Goal: Task Accomplishment & Management: Manage account settings

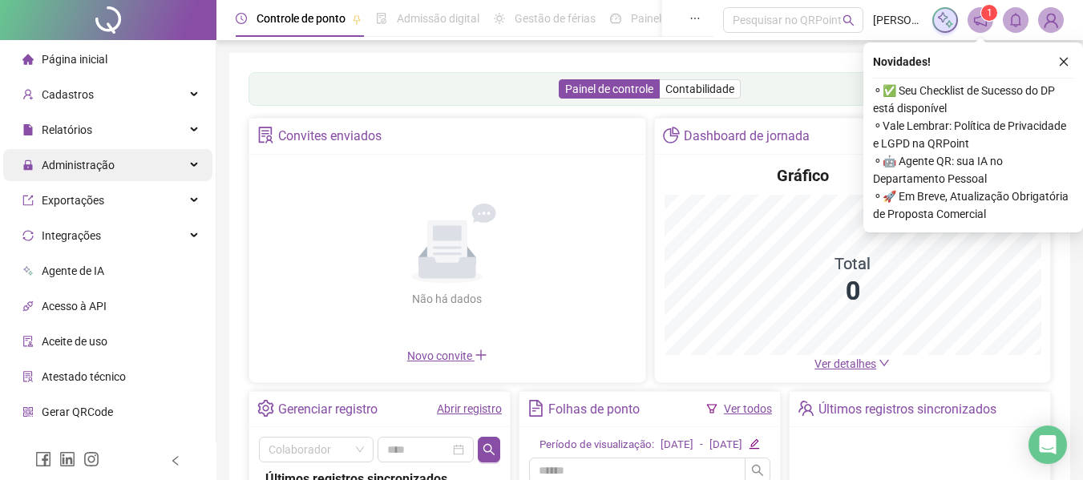
click at [86, 169] on span "Administração" at bounding box center [78, 165] width 73 height 13
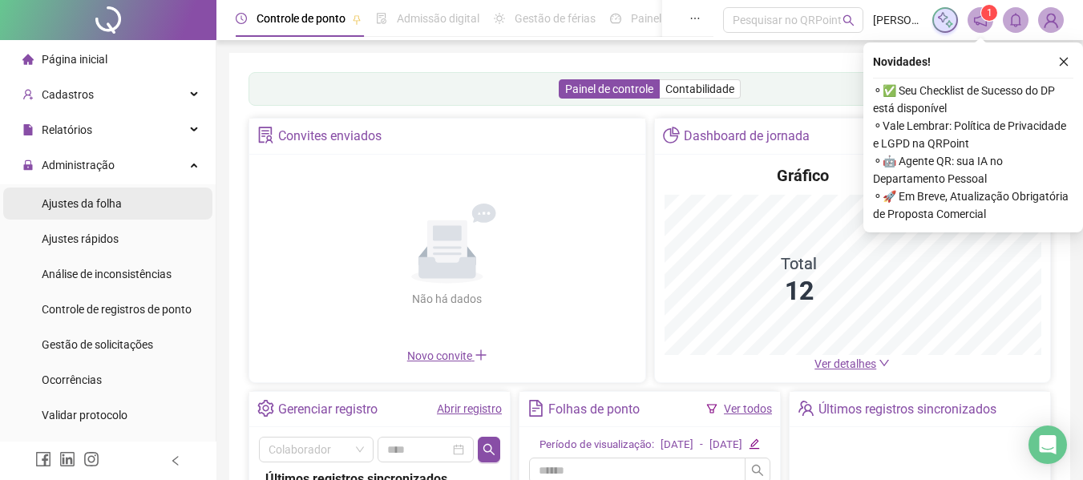
click at [136, 203] on li "Ajustes da folha" at bounding box center [107, 204] width 209 height 32
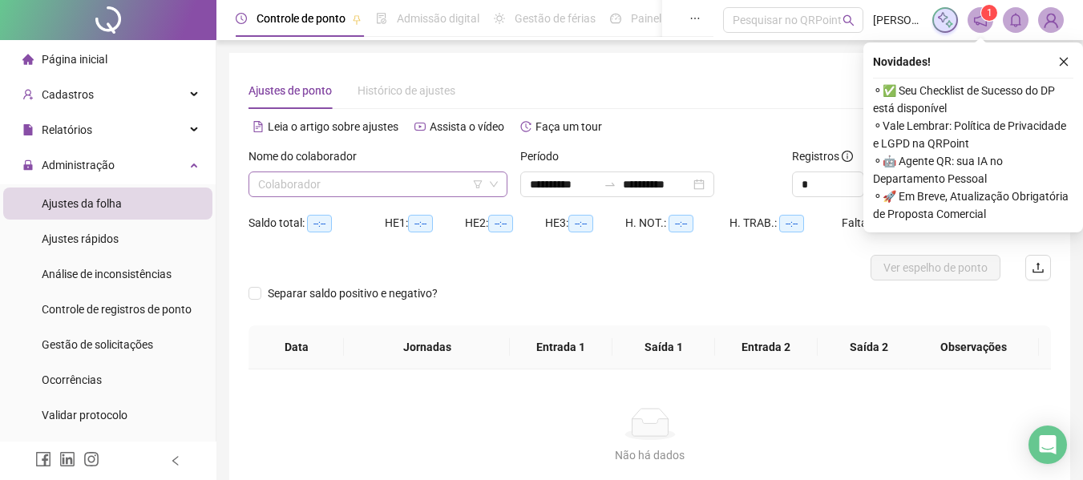
type input "**********"
click at [353, 188] on input "search" at bounding box center [370, 184] width 225 height 24
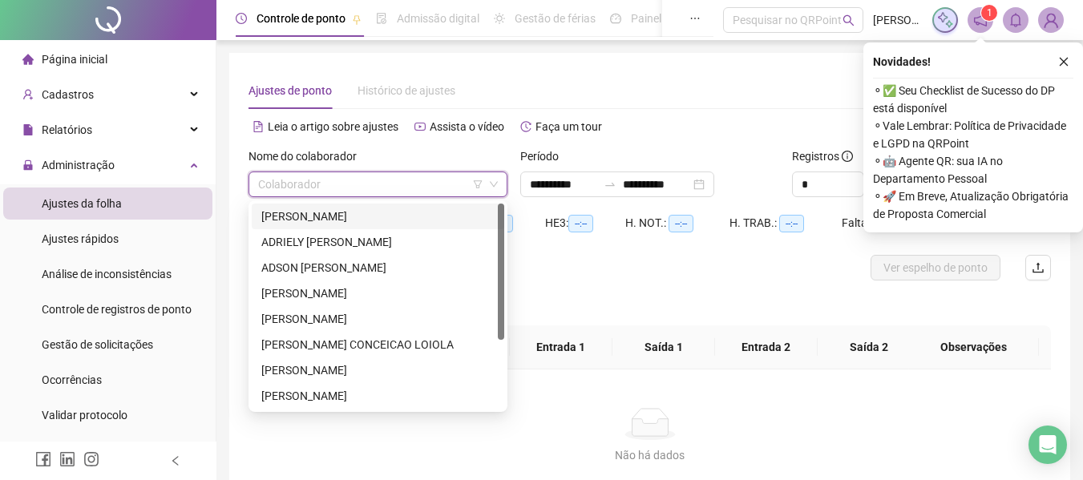
click at [342, 215] on div "[PERSON_NAME]" at bounding box center [377, 217] width 233 height 18
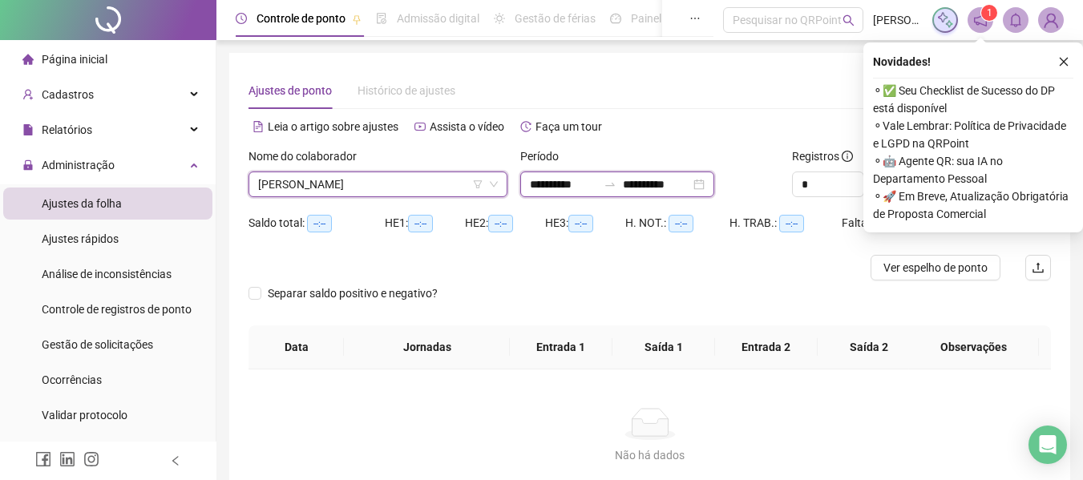
click at [535, 185] on input "**********" at bounding box center [563, 185] width 67 height 18
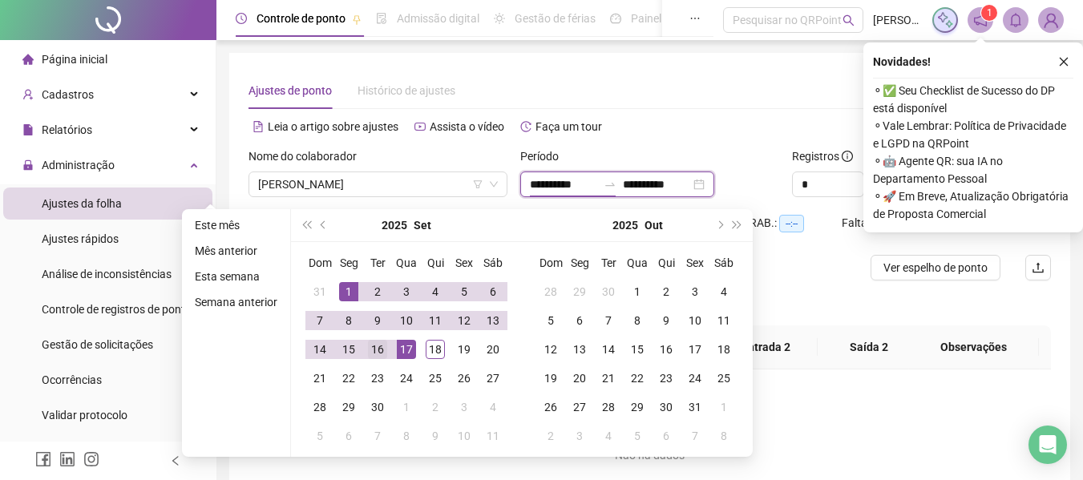
type input "**********"
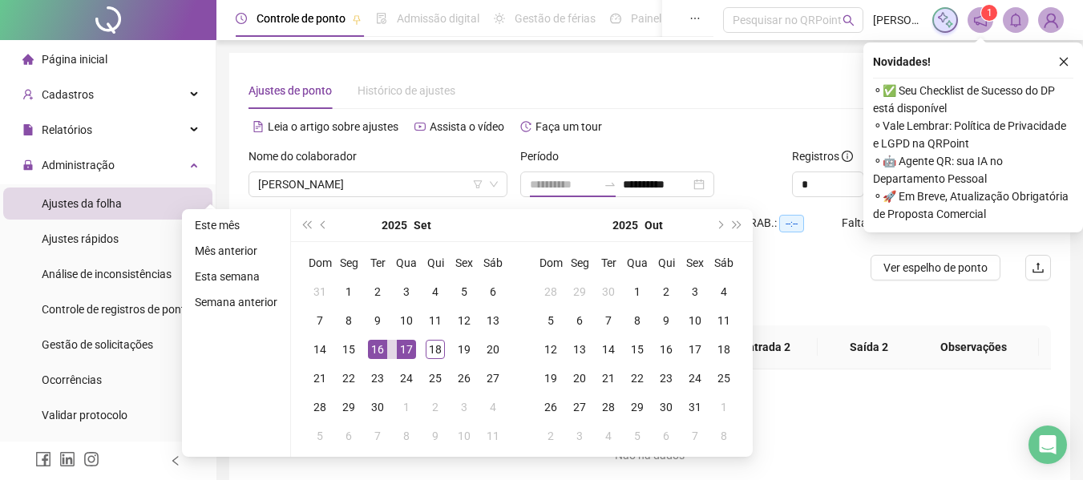
click at [381, 353] on div "16" at bounding box center [377, 349] width 19 height 19
click at [410, 347] on div "17" at bounding box center [406, 349] width 19 height 19
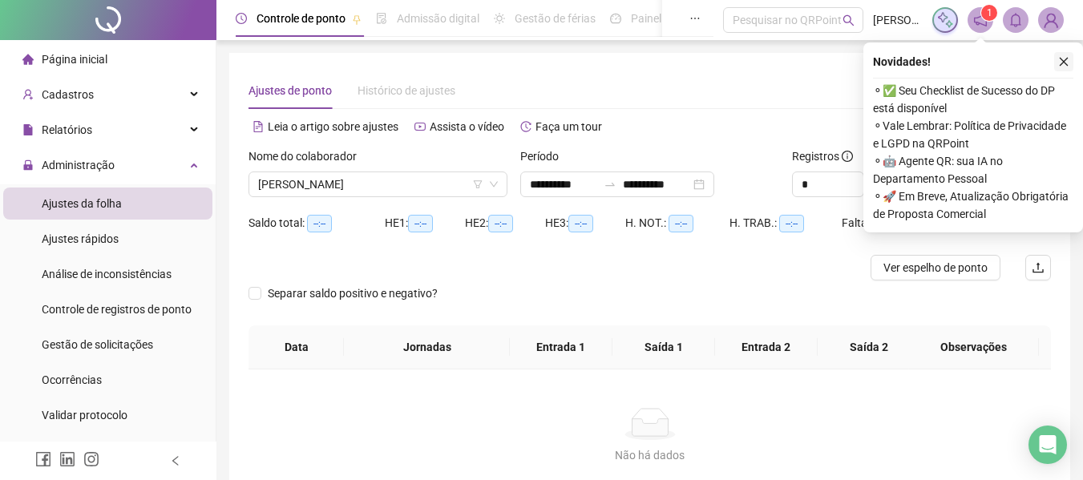
click at [1072, 61] on div "Novidades ! ⚬ ✅ Seu Checklist de Sucesso do DP está disponível ⚬ Vale Lembrar: …" at bounding box center [973, 137] width 220 height 190
click at [1068, 62] on icon "close" at bounding box center [1063, 61] width 11 height 11
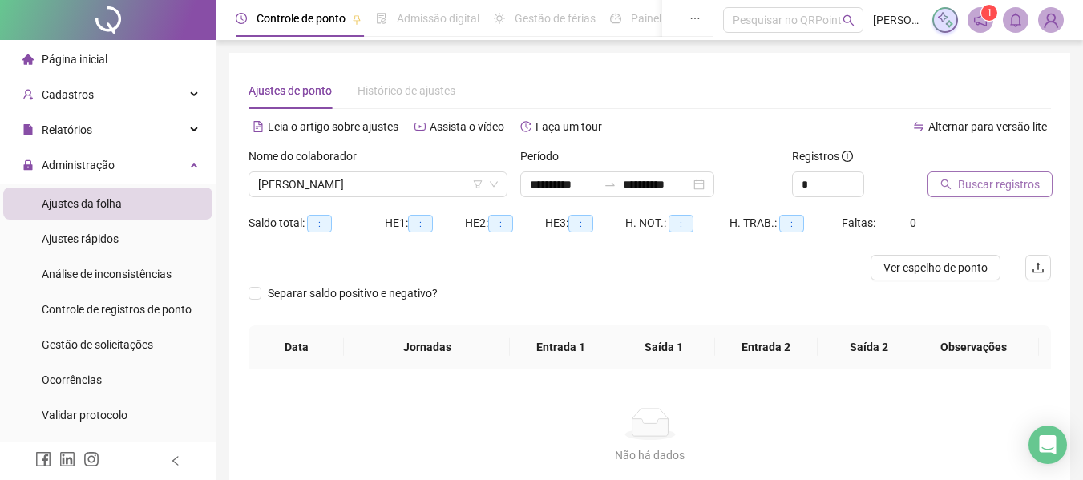
click at [1027, 188] on span "Buscar registros" at bounding box center [999, 185] width 82 height 18
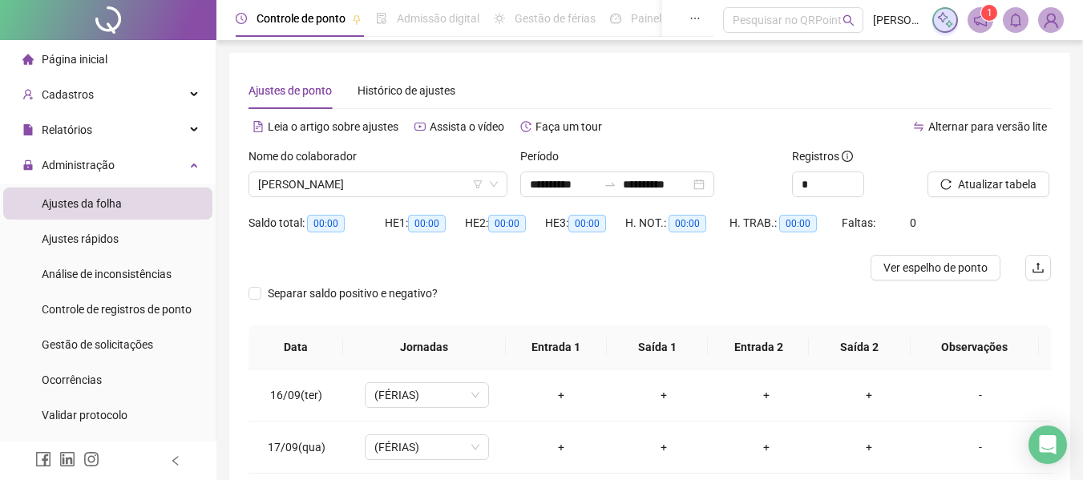
click at [927, 172] on button "Atualizar tabela" at bounding box center [988, 185] width 122 height 26
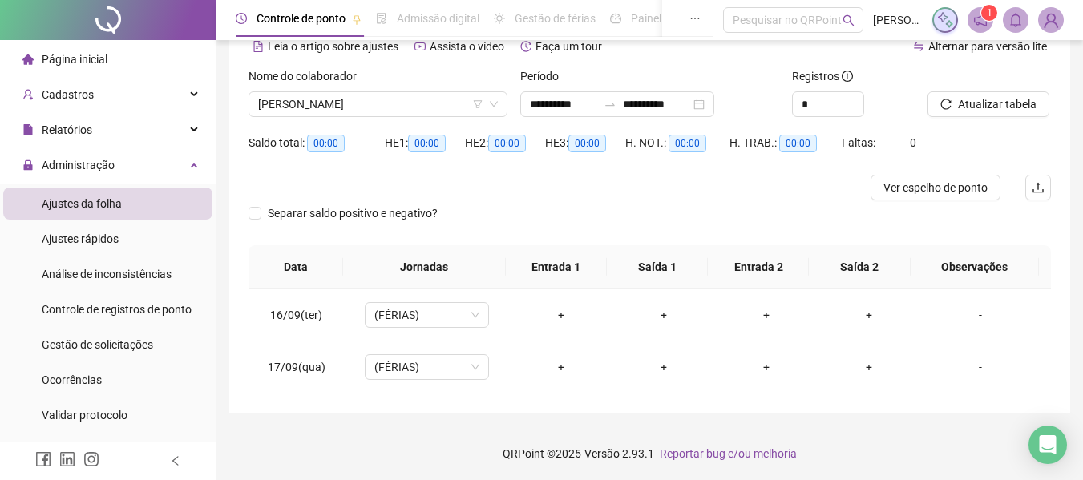
scroll to position [82, 0]
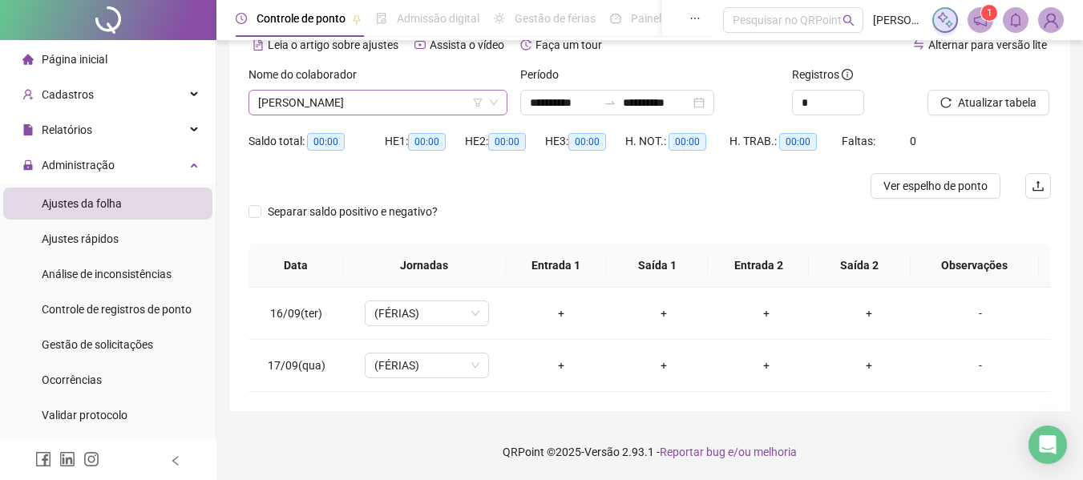
click at [351, 109] on span "[PERSON_NAME]" at bounding box center [378, 103] width 240 height 24
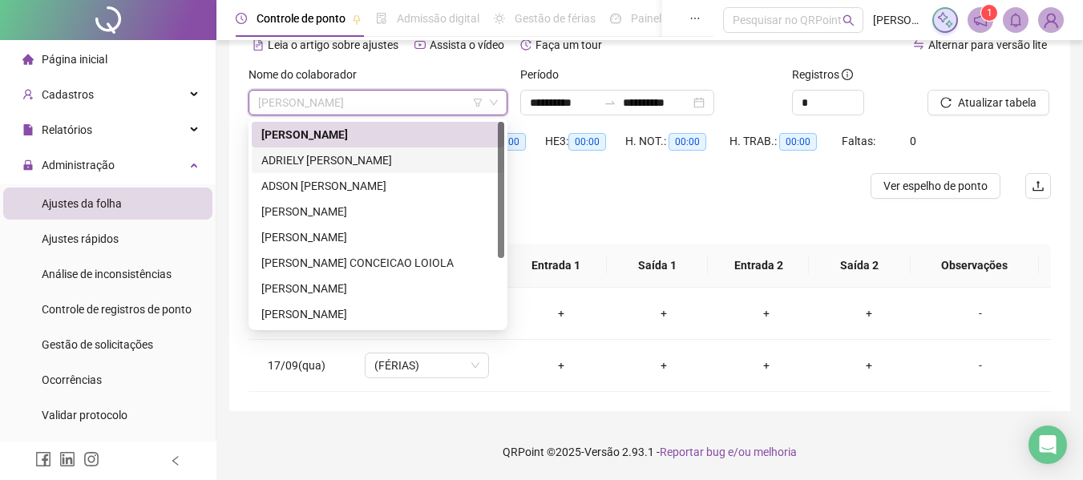
click at [351, 160] on div "ADRIELY [PERSON_NAME]" at bounding box center [377, 160] width 233 height 18
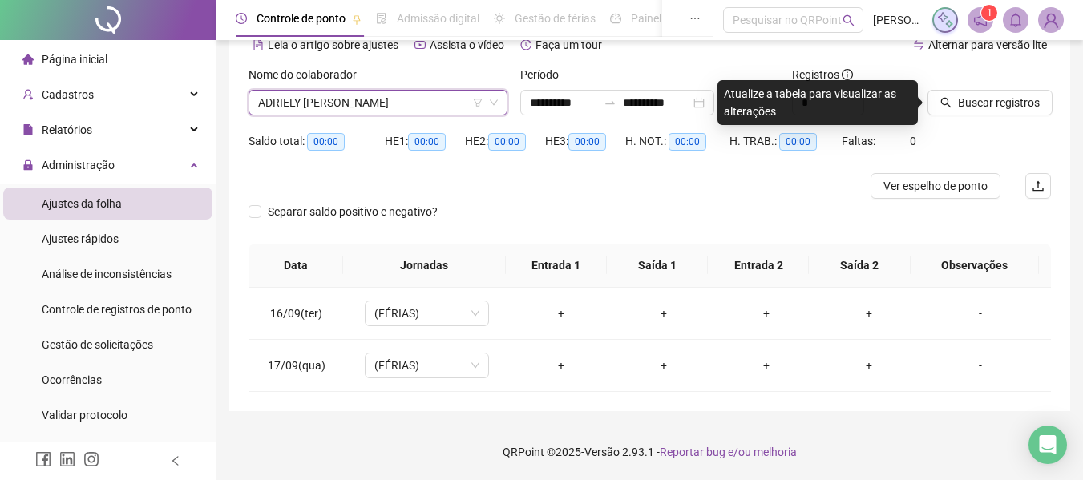
click at [955, 117] on div "Buscar registros" at bounding box center [989, 97] width 136 height 63
click at [392, 93] on span "ADRIELY [PERSON_NAME]" at bounding box center [378, 103] width 240 height 24
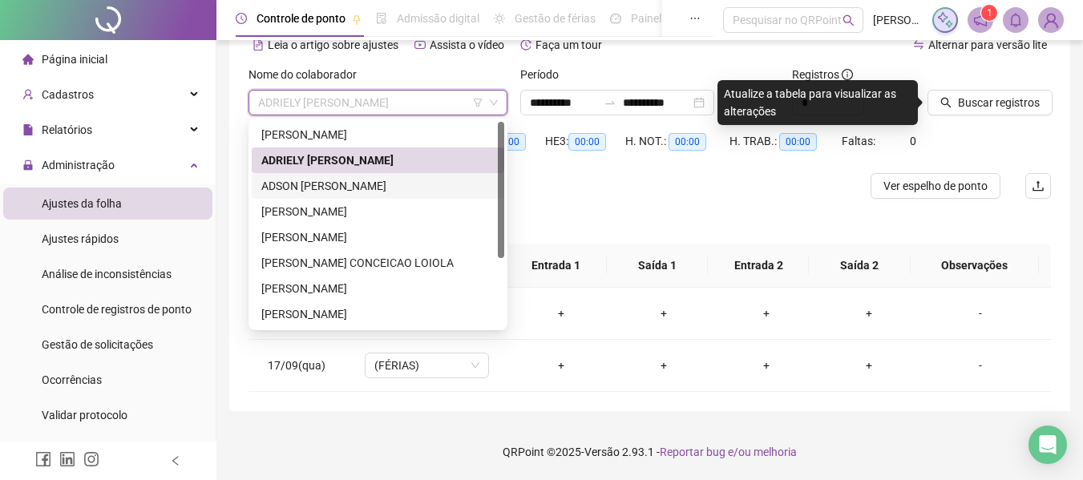
click at [378, 190] on div "ADSON [PERSON_NAME]" at bounding box center [377, 186] width 233 height 18
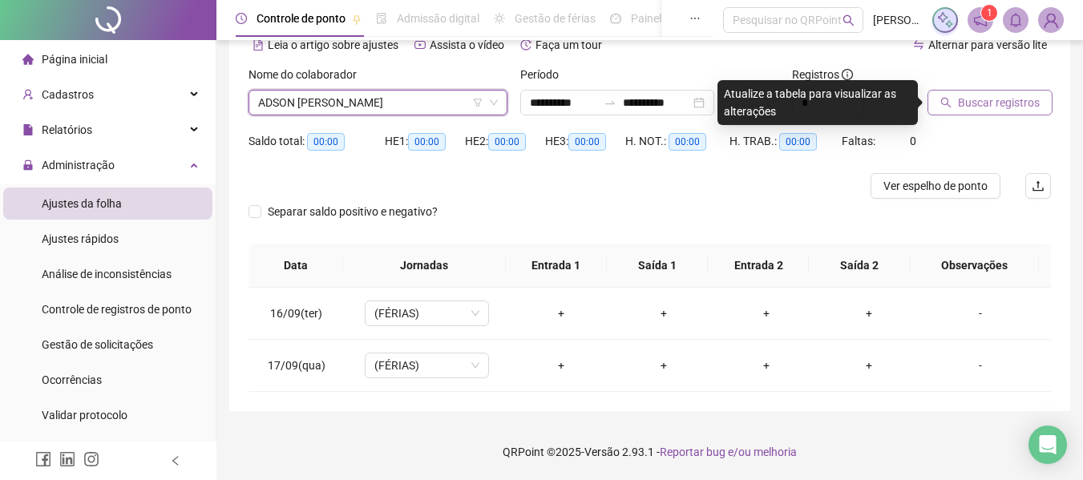
click at [965, 100] on span "Buscar registros" at bounding box center [999, 103] width 82 height 18
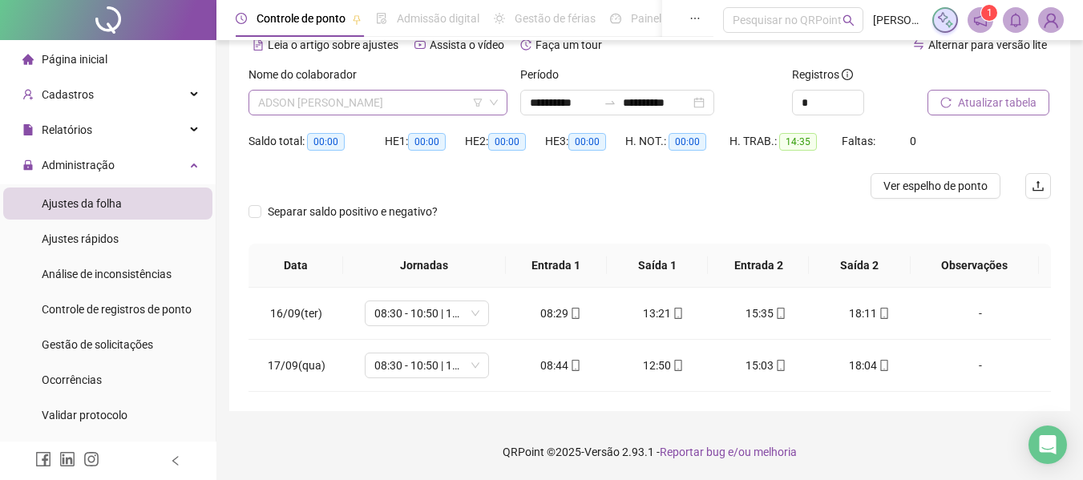
click at [327, 93] on span "ADSON [PERSON_NAME]" at bounding box center [378, 103] width 240 height 24
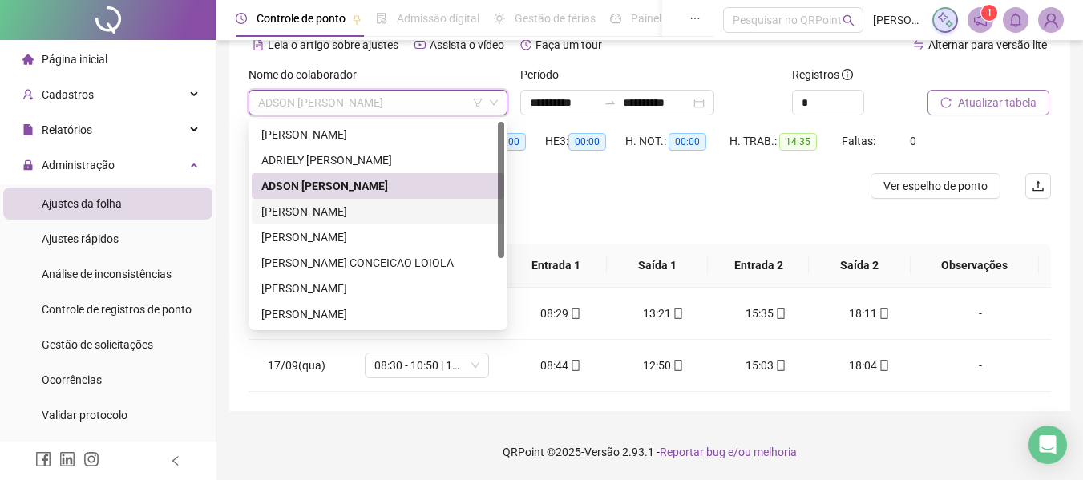
click at [330, 211] on div "[PERSON_NAME]" at bounding box center [377, 212] width 233 height 18
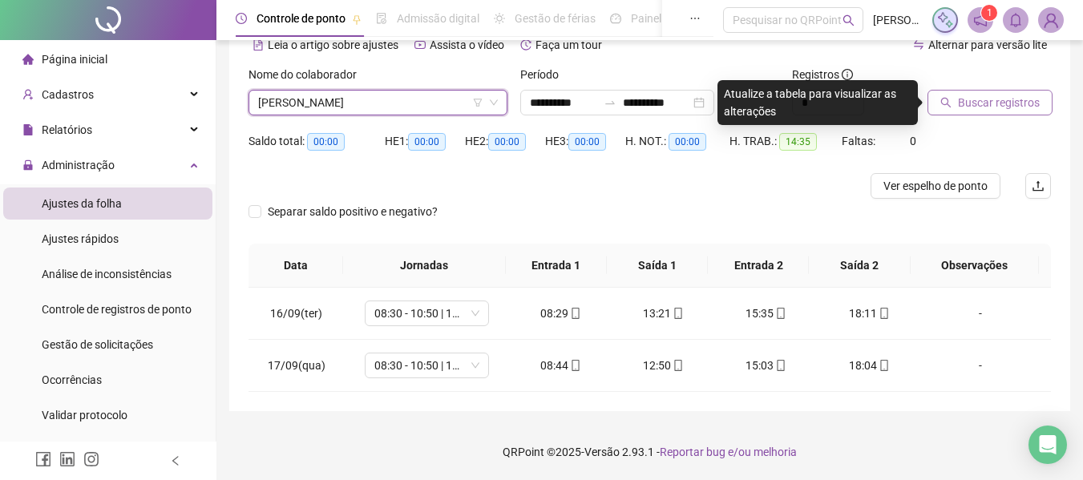
click at [982, 113] on button "Buscar registros" at bounding box center [989, 103] width 125 height 26
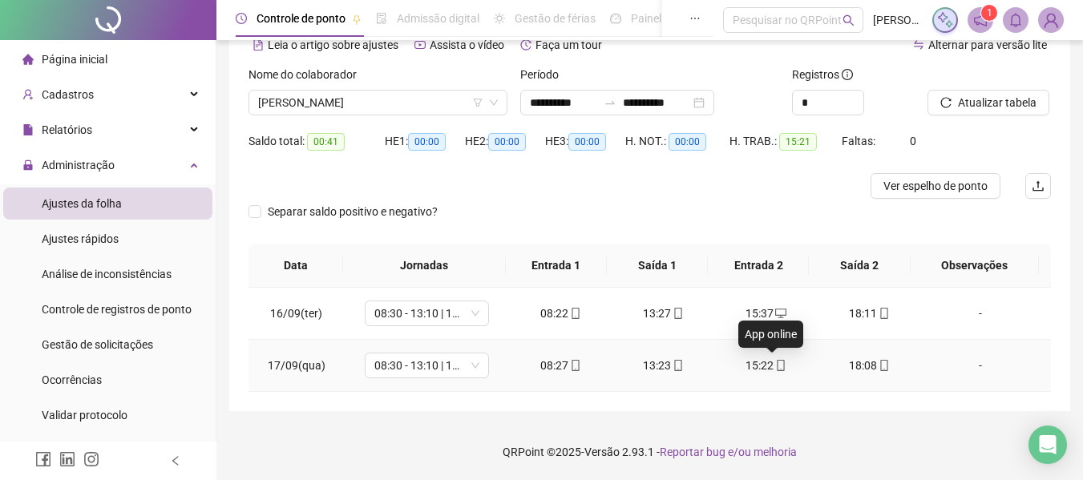
click at [775, 369] on icon "mobile" at bounding box center [780, 365] width 11 height 11
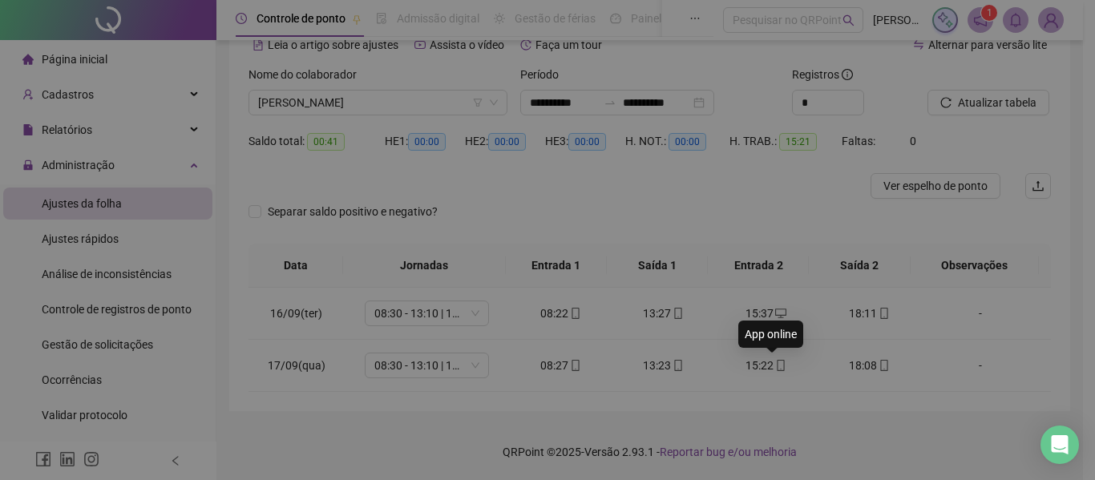
type input "**********"
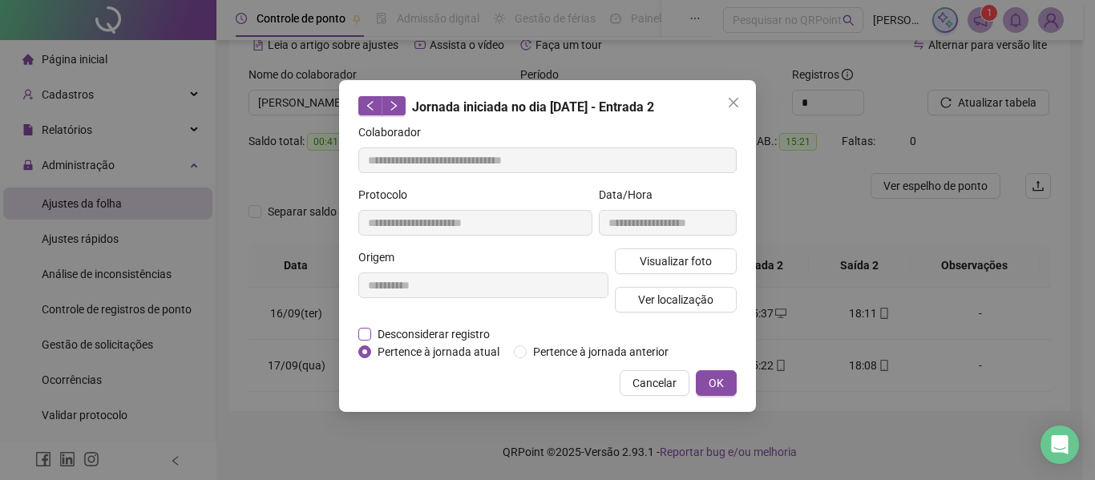
click at [450, 329] on span "Desconsiderar registro" at bounding box center [433, 334] width 125 height 18
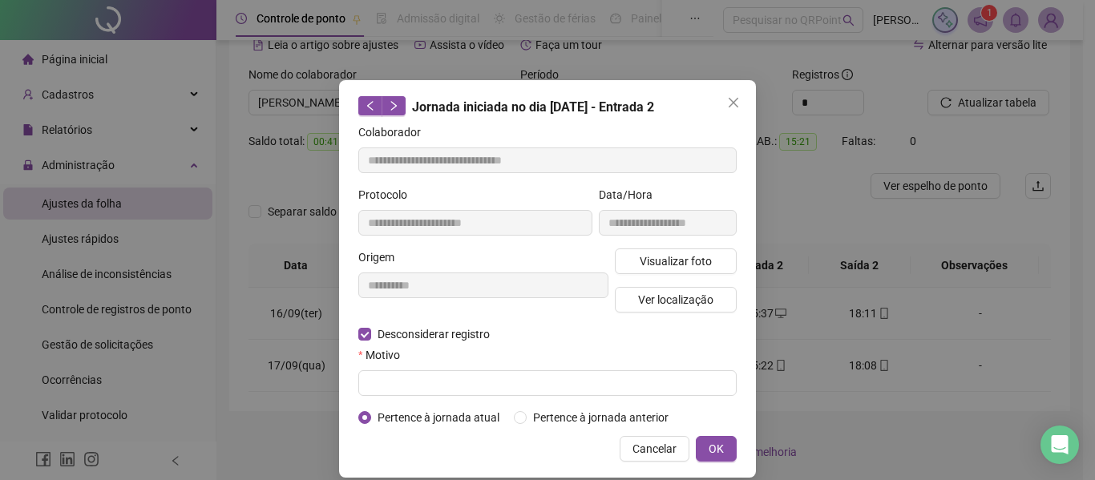
click at [429, 402] on form "**********" at bounding box center [547, 274] width 378 height 303
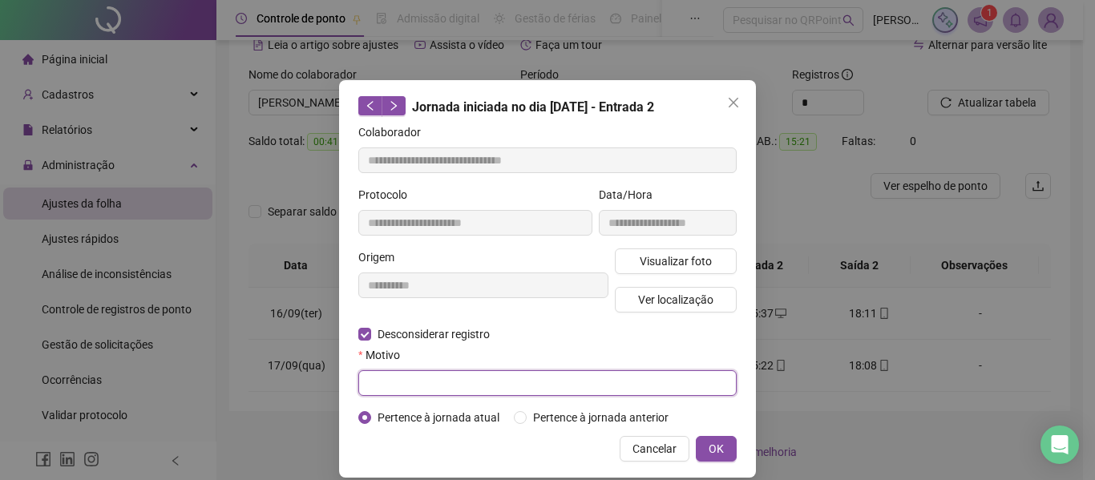
click at [437, 389] on input "text" at bounding box center [547, 383] width 378 height 26
type input "*"
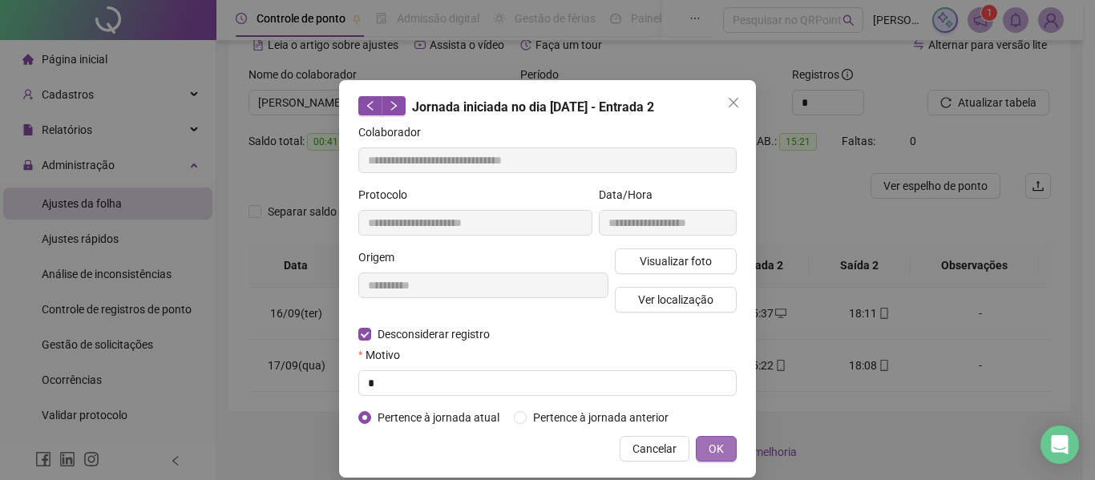
click at [713, 450] on span "OK" at bounding box center [716, 449] width 15 height 18
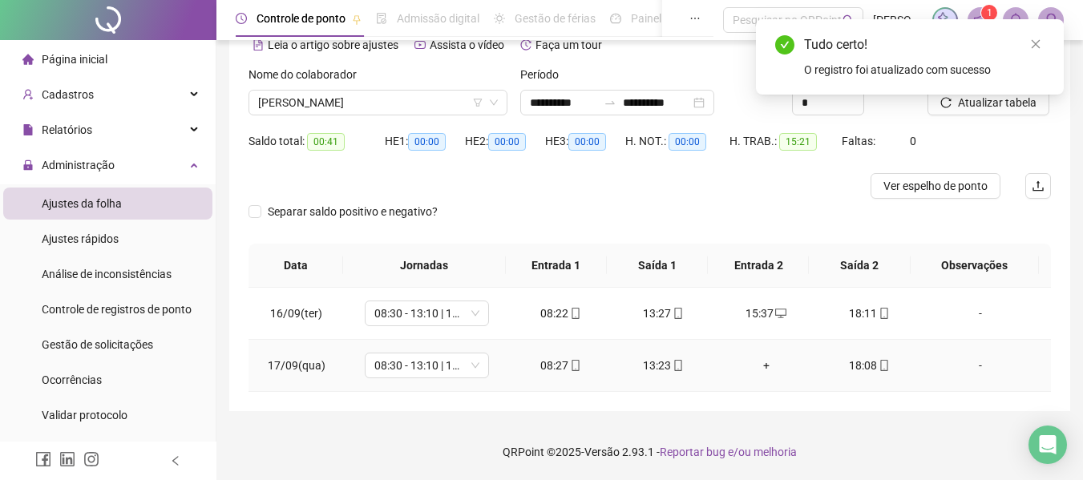
click at [759, 365] on div "+" at bounding box center [766, 366] width 77 height 18
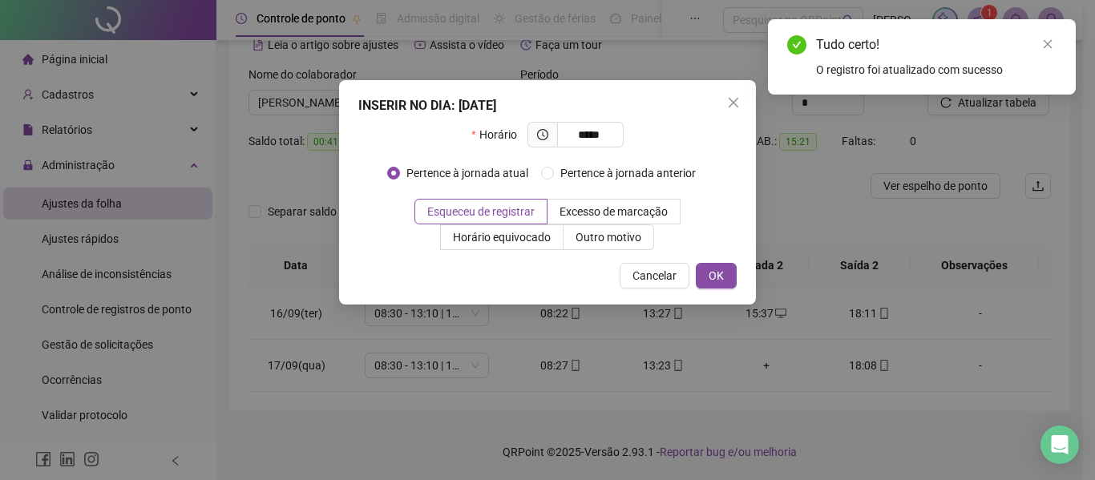
type input "*****"
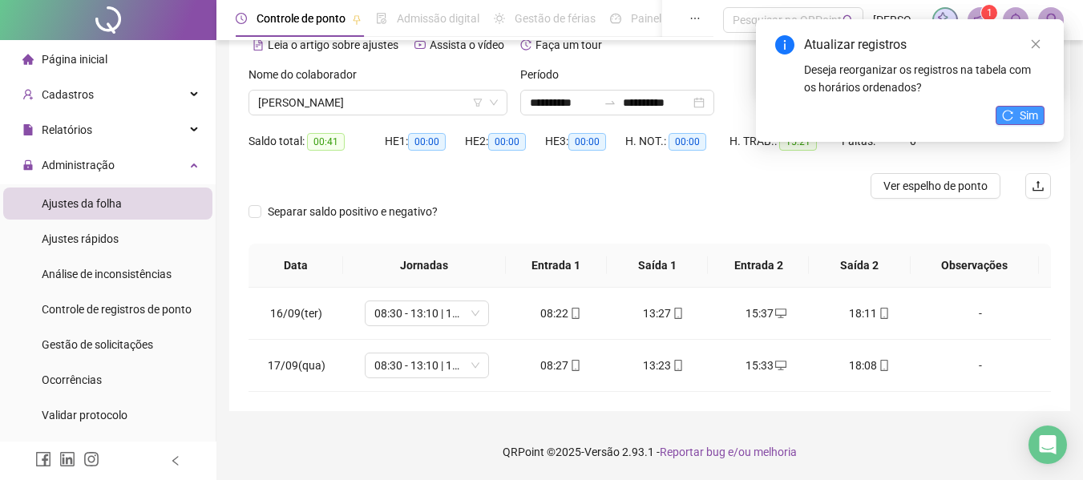
click at [1014, 115] on button "Sim" at bounding box center [1019, 115] width 49 height 19
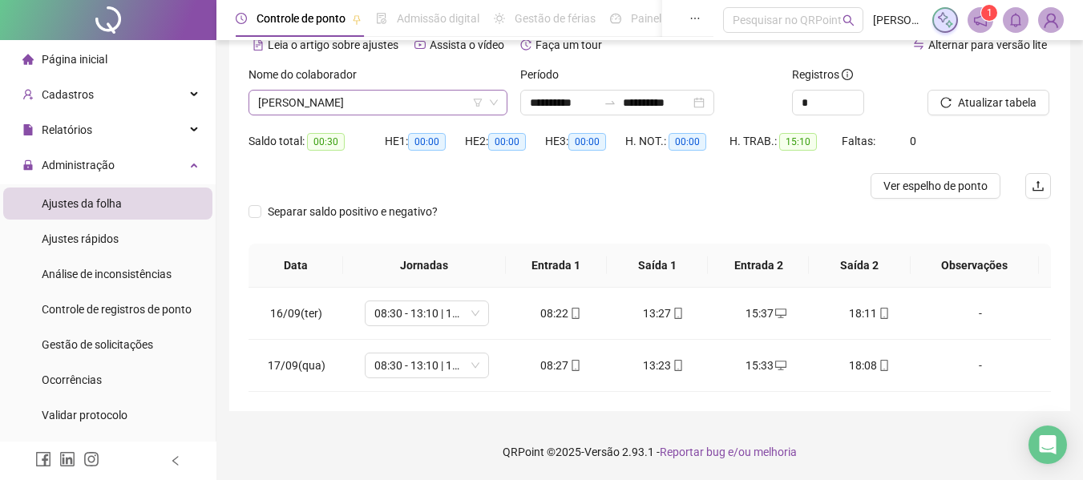
click at [335, 104] on span "[PERSON_NAME]" at bounding box center [378, 103] width 240 height 24
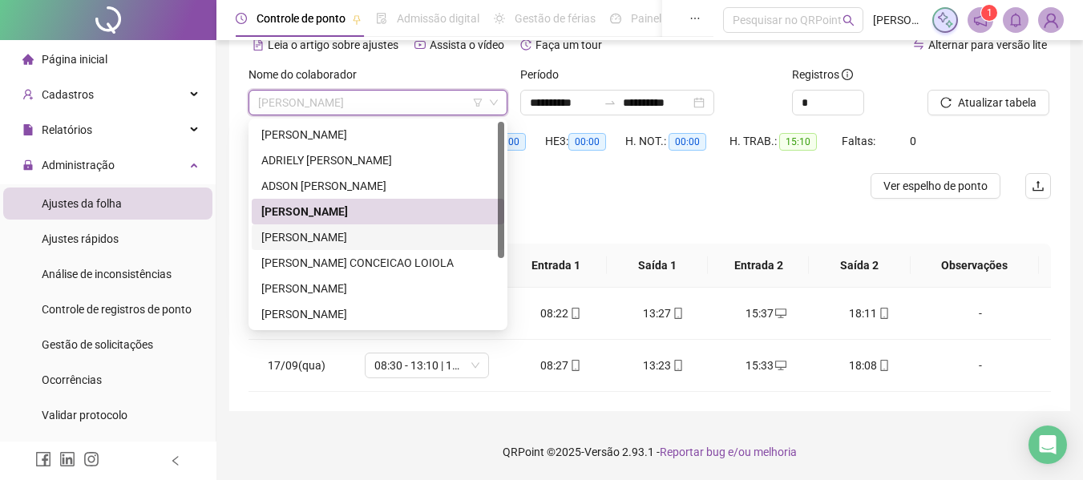
click at [352, 236] on div "[PERSON_NAME]" at bounding box center [377, 237] width 233 height 18
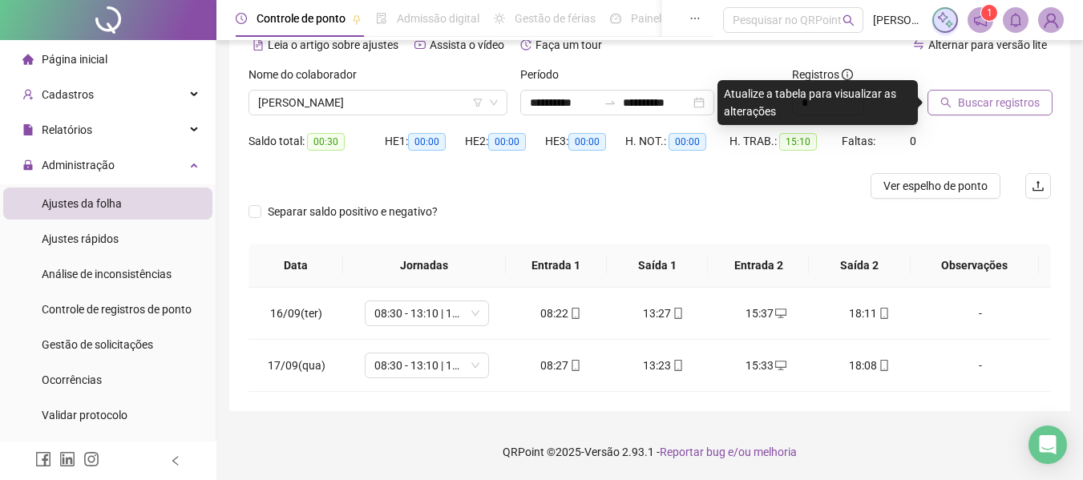
click at [995, 95] on span "Buscar registros" at bounding box center [999, 103] width 82 height 18
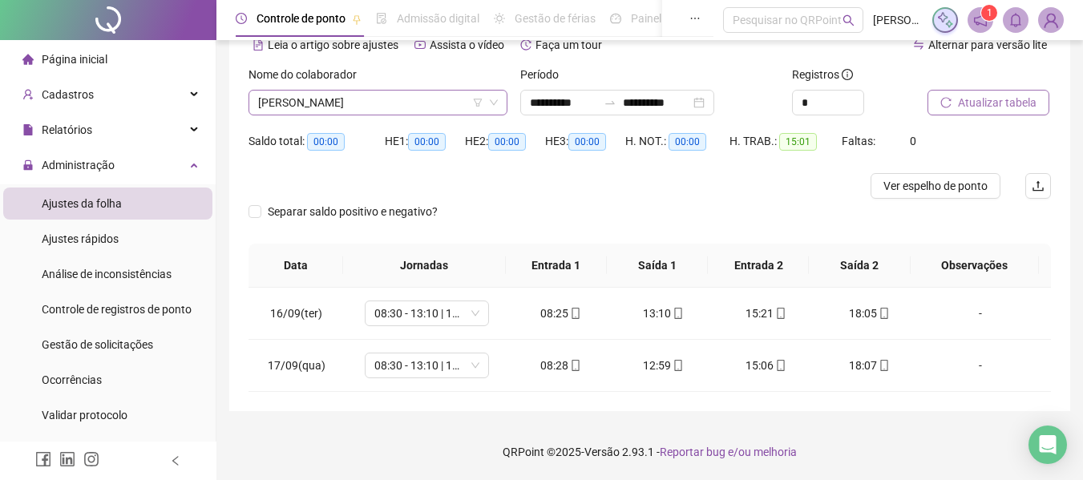
click at [287, 103] on span "[PERSON_NAME]" at bounding box center [378, 103] width 240 height 24
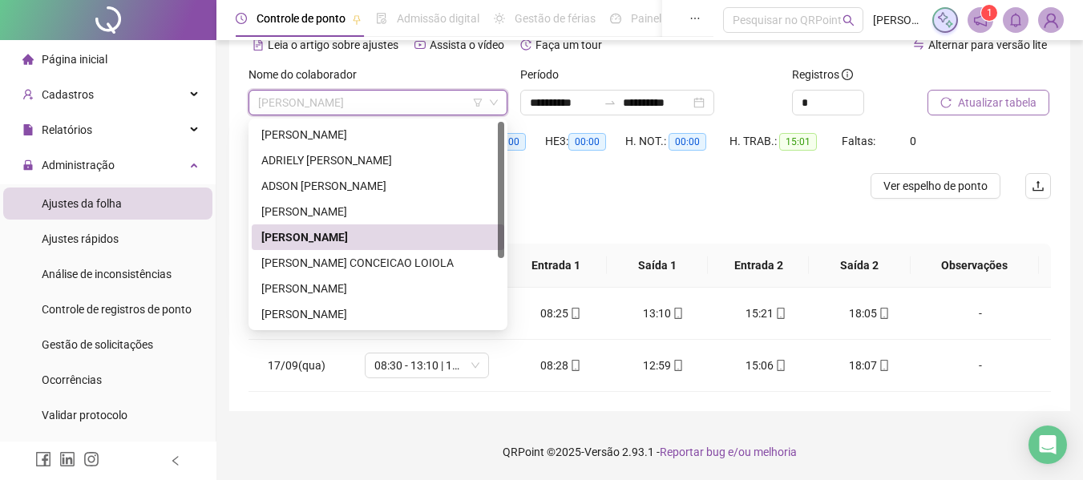
click at [419, 235] on div "[PERSON_NAME]" at bounding box center [377, 237] width 233 height 18
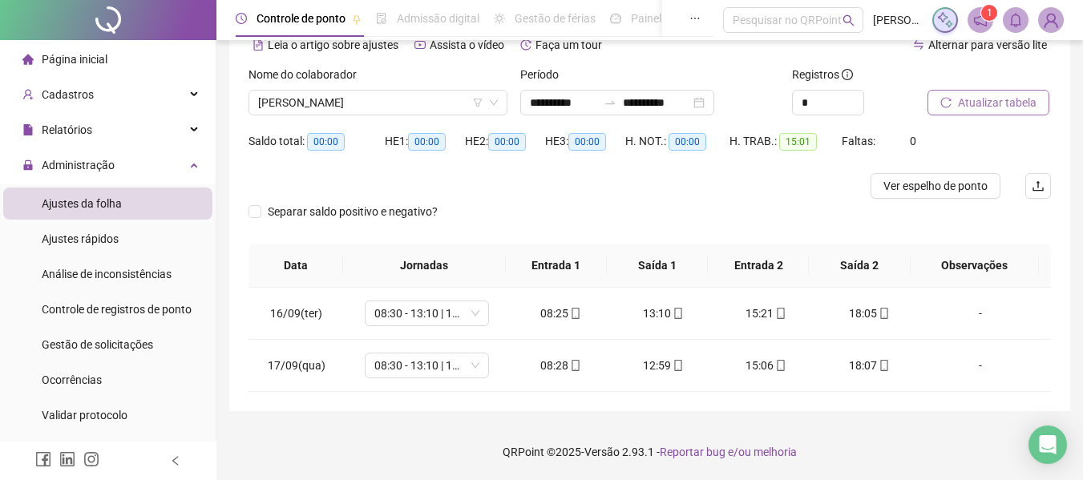
click at [976, 111] on button "Atualizar tabela" at bounding box center [988, 103] width 122 height 26
click at [384, 105] on span "[PERSON_NAME]" at bounding box center [378, 103] width 240 height 24
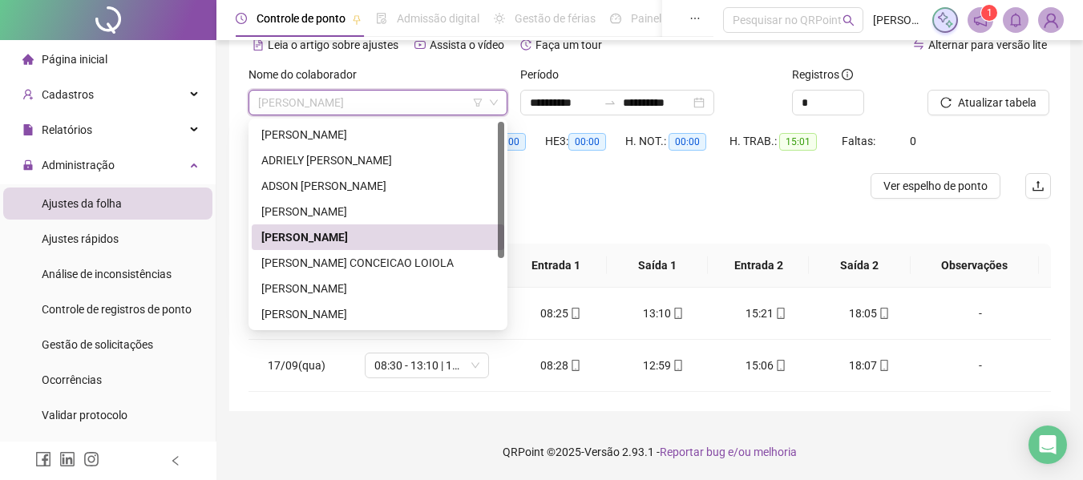
click at [348, 245] on div "[PERSON_NAME]" at bounding box center [377, 237] width 233 height 18
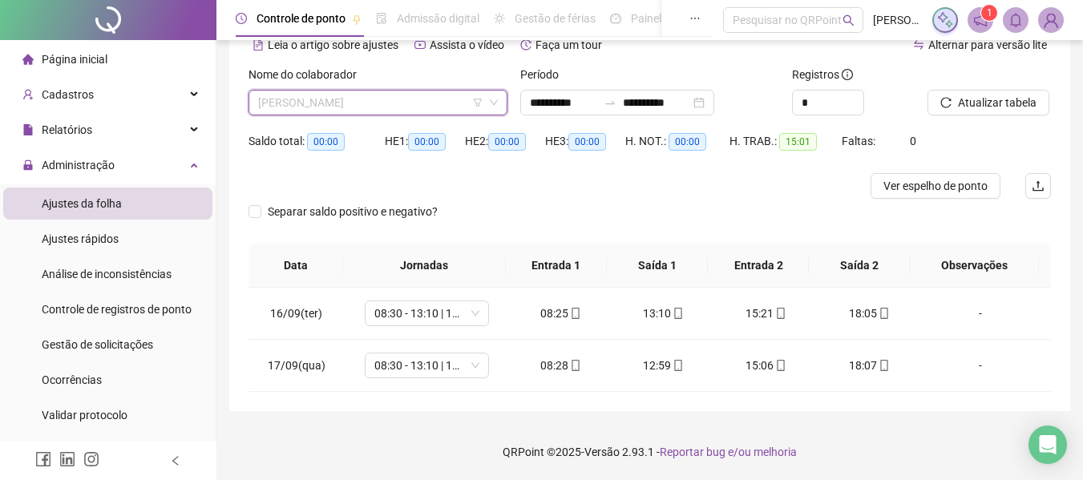
click at [373, 99] on span "[PERSON_NAME]" at bounding box center [378, 103] width 240 height 24
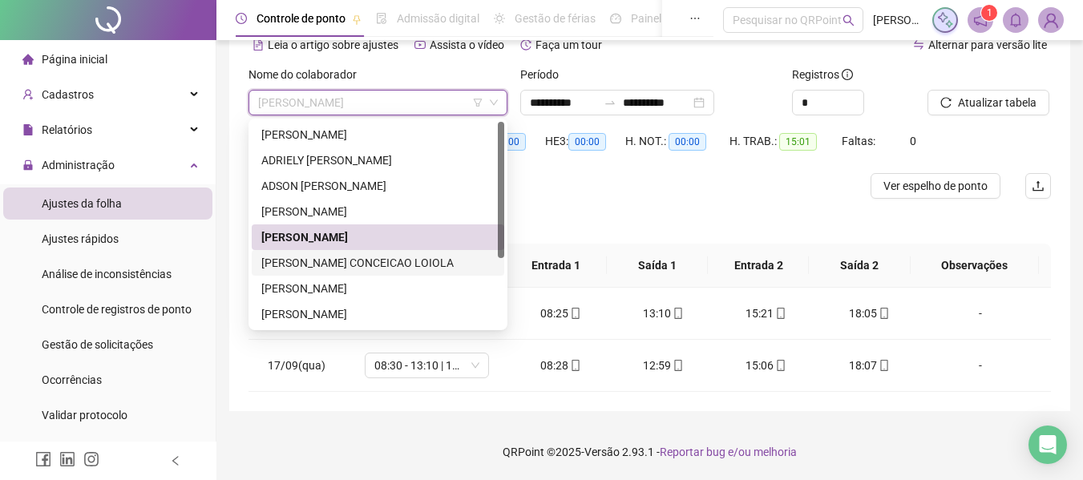
click at [357, 264] on div "[PERSON_NAME] CONCEICAO LOIOLA" at bounding box center [377, 263] width 233 height 18
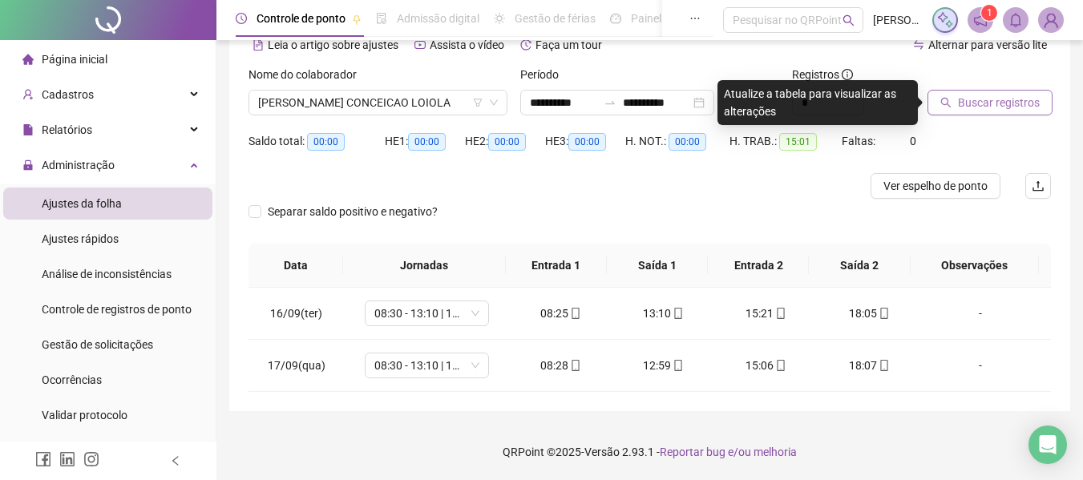
click at [942, 111] on button "Buscar registros" at bounding box center [989, 103] width 125 height 26
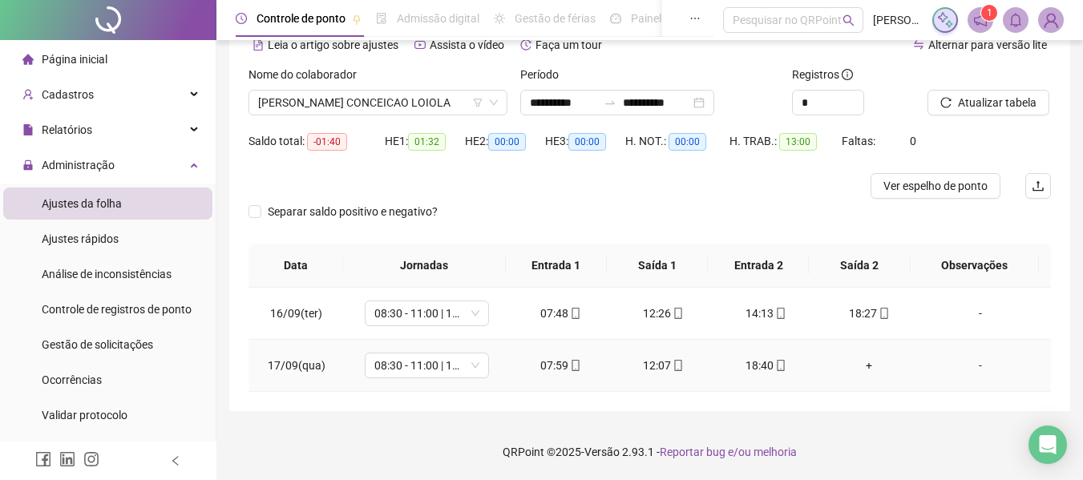
click at [775, 366] on icon "mobile" at bounding box center [780, 365] width 11 height 11
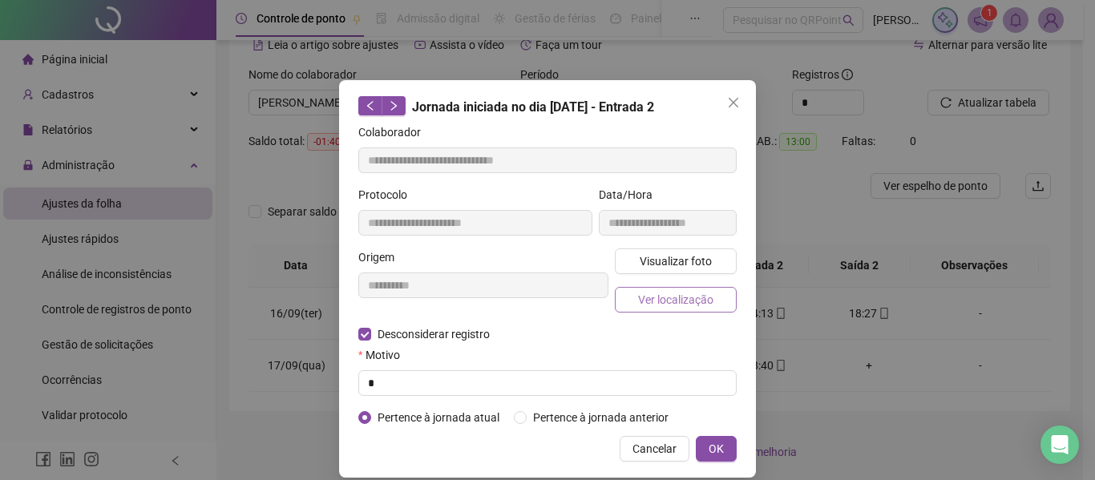
type input "**********"
click at [703, 297] on span "Ver localização" at bounding box center [675, 300] width 75 height 18
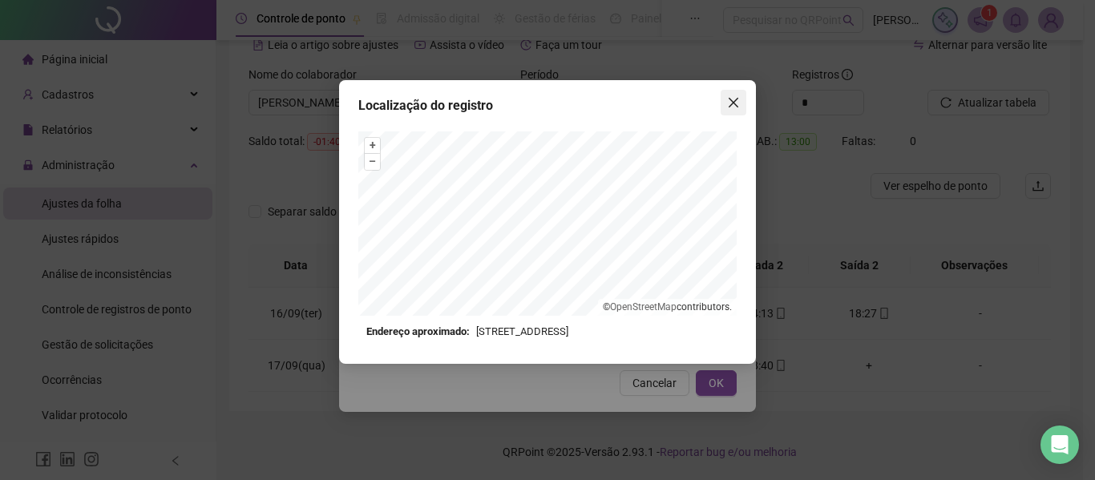
click at [740, 107] on span "Close" at bounding box center [734, 102] width 26 height 13
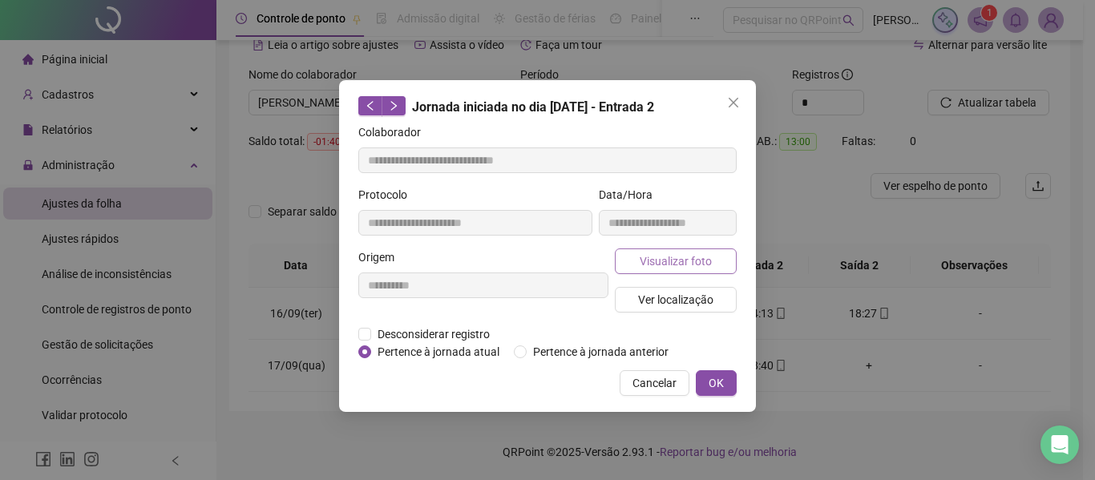
click at [704, 272] on button "Visualizar foto" at bounding box center [676, 261] width 122 height 26
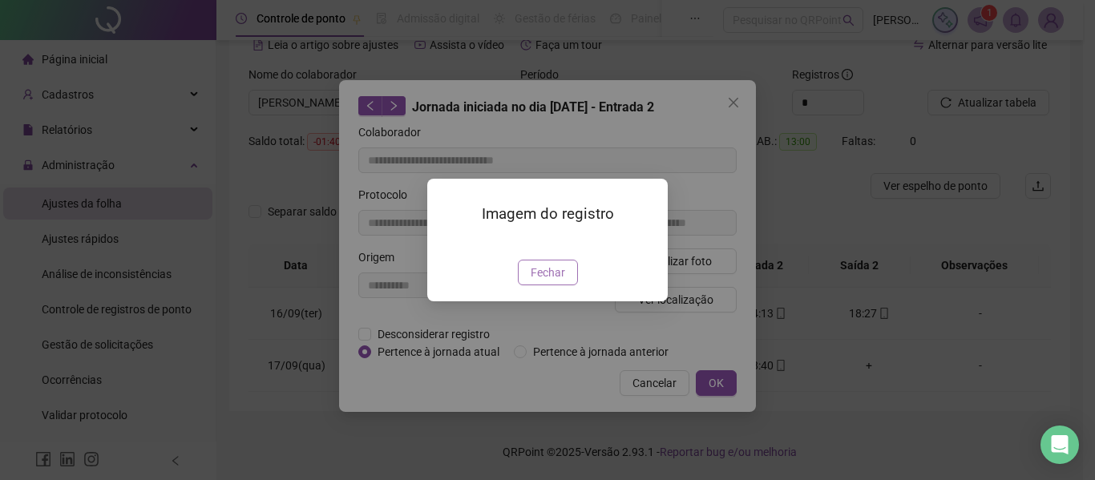
click at [552, 281] on span "Fechar" at bounding box center [548, 273] width 34 height 18
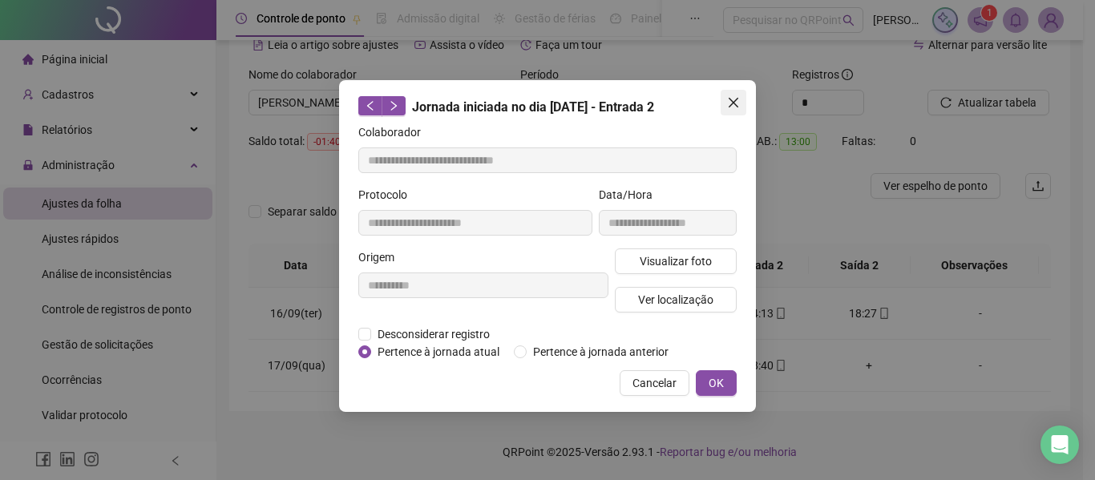
click at [730, 114] on button "Close" at bounding box center [734, 103] width 26 height 26
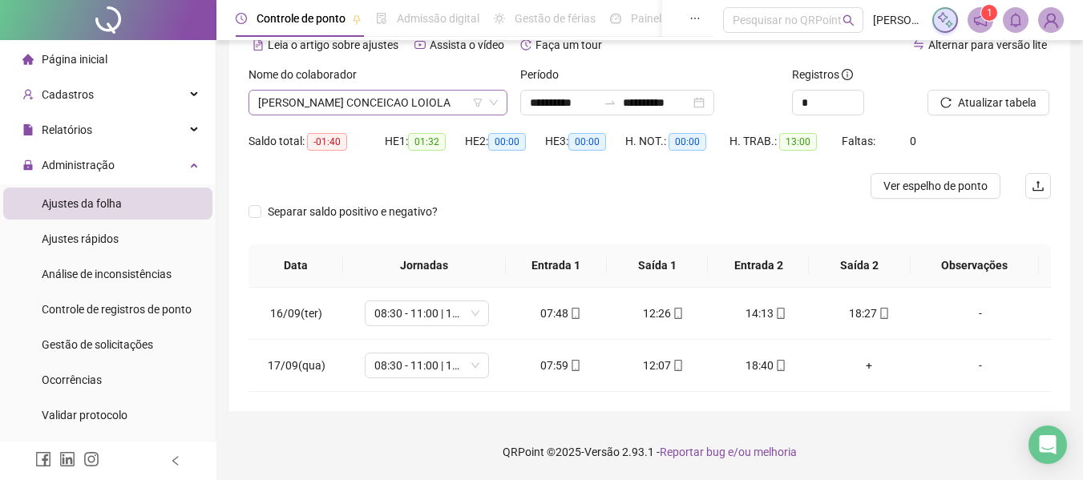
click at [426, 93] on span "[PERSON_NAME] CONCEICAO LOIOLA" at bounding box center [378, 103] width 240 height 24
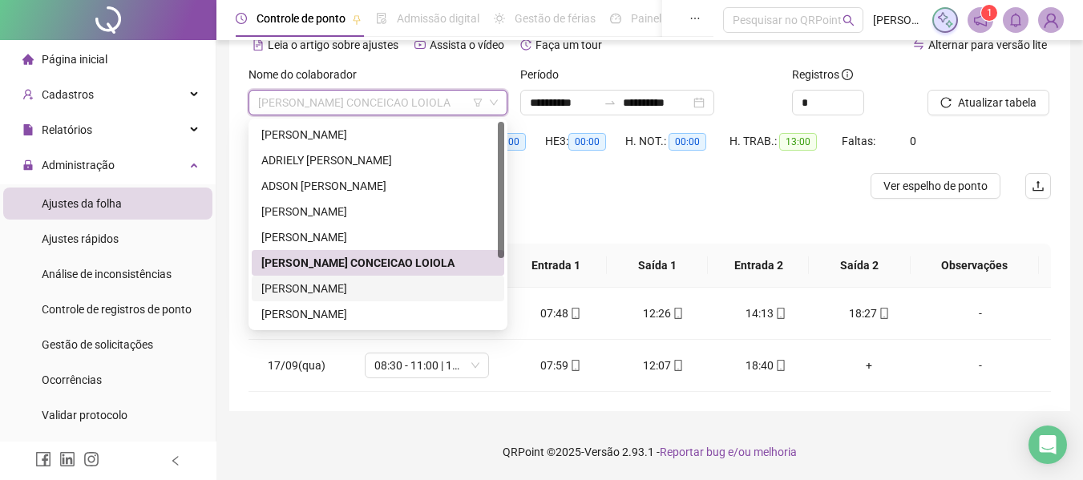
click at [455, 289] on div "[PERSON_NAME]" at bounding box center [377, 289] width 233 height 18
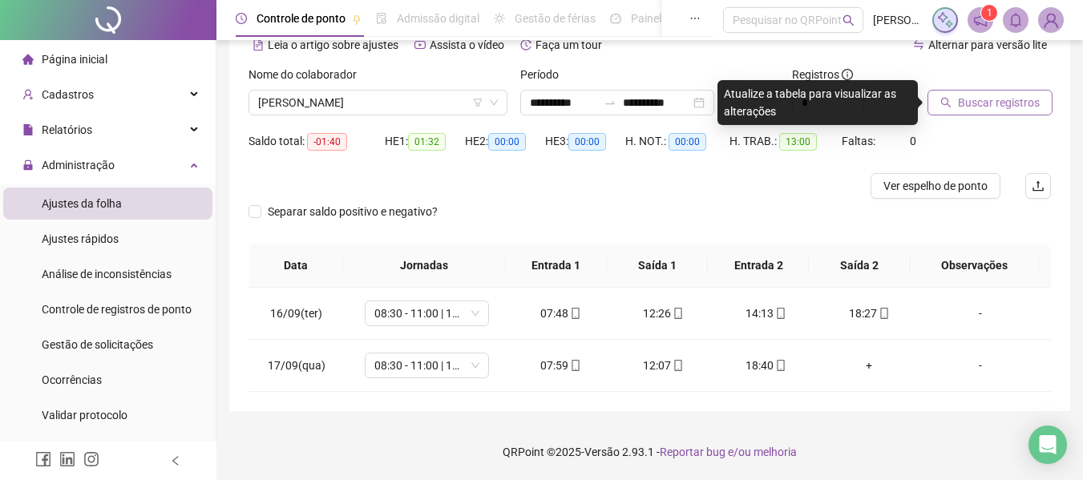
click at [954, 110] on button "Buscar registros" at bounding box center [989, 103] width 125 height 26
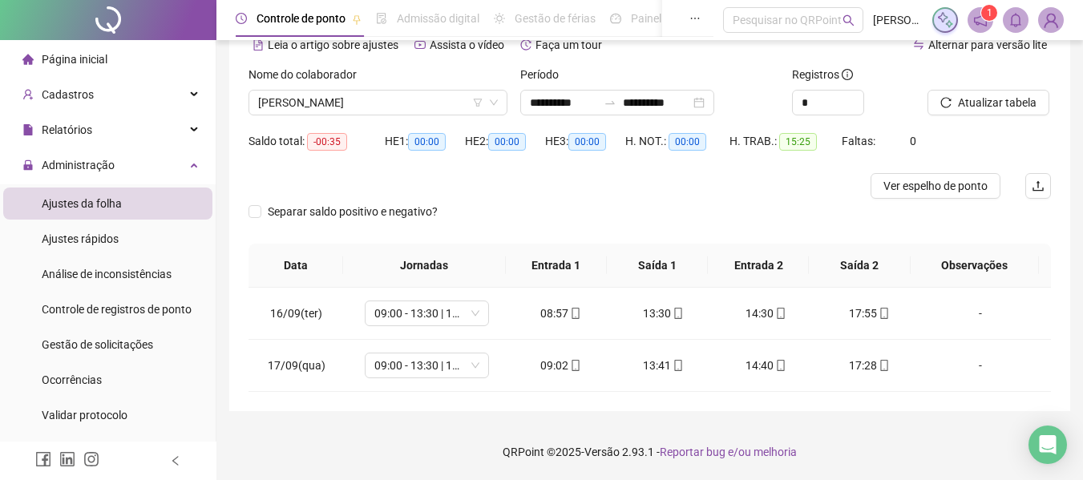
click at [402, 119] on div "Nome do colaborador [PERSON_NAME]" at bounding box center [378, 97] width 272 height 63
drag, startPoint x: 402, startPoint y: 105, endPoint x: 397, endPoint y: 122, distance: 17.5
click at [401, 107] on span "[PERSON_NAME]" at bounding box center [378, 103] width 240 height 24
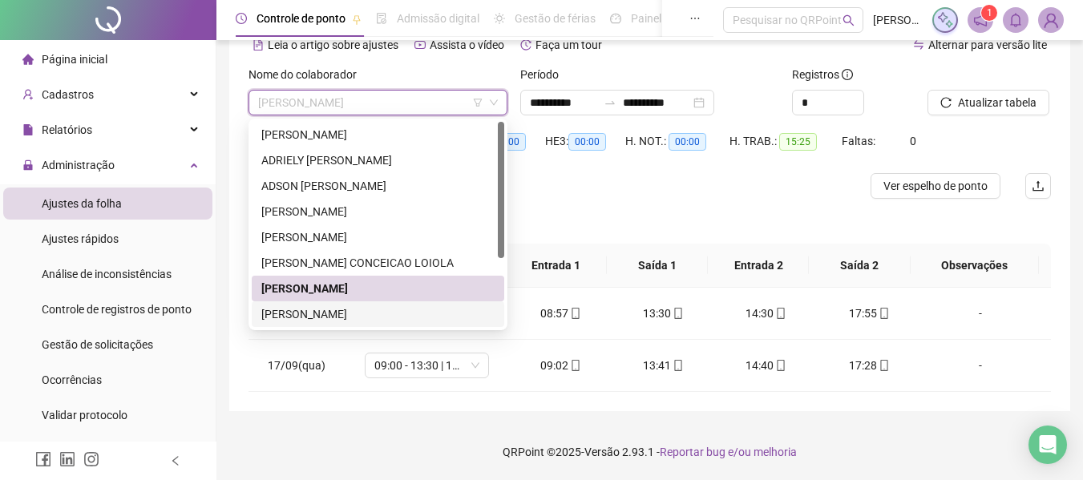
click at [357, 316] on div "[PERSON_NAME]" at bounding box center [377, 314] width 233 height 18
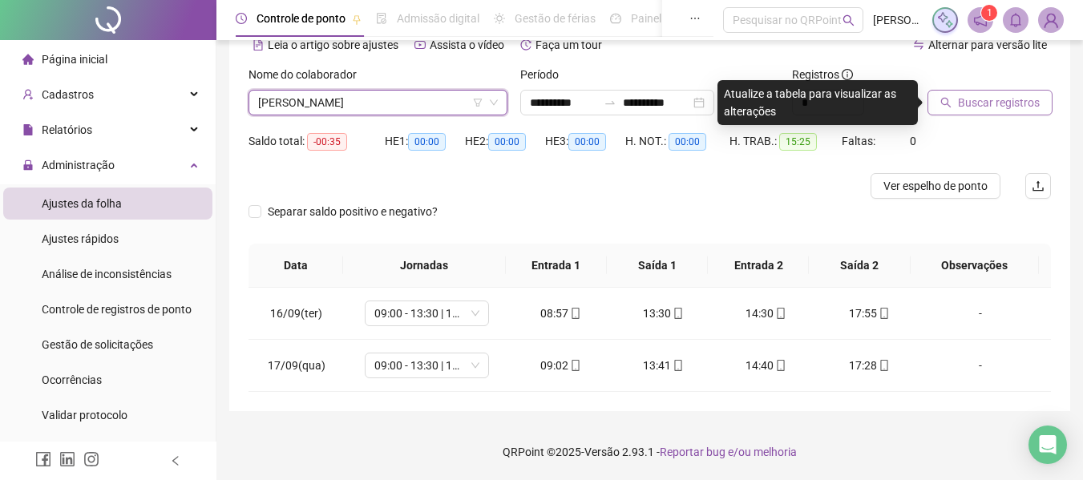
click at [934, 108] on button "Buscar registros" at bounding box center [989, 103] width 125 height 26
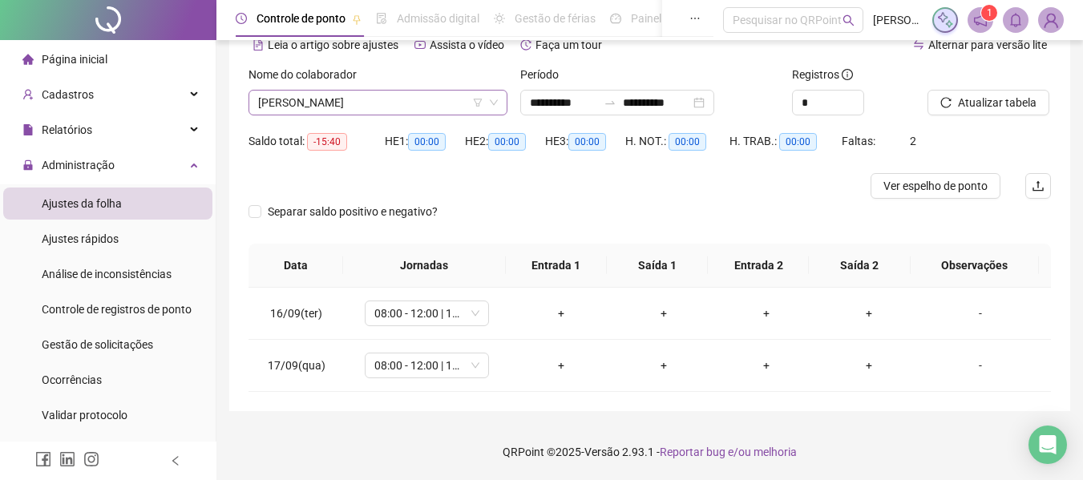
click at [381, 110] on span "[PERSON_NAME]" at bounding box center [378, 103] width 240 height 24
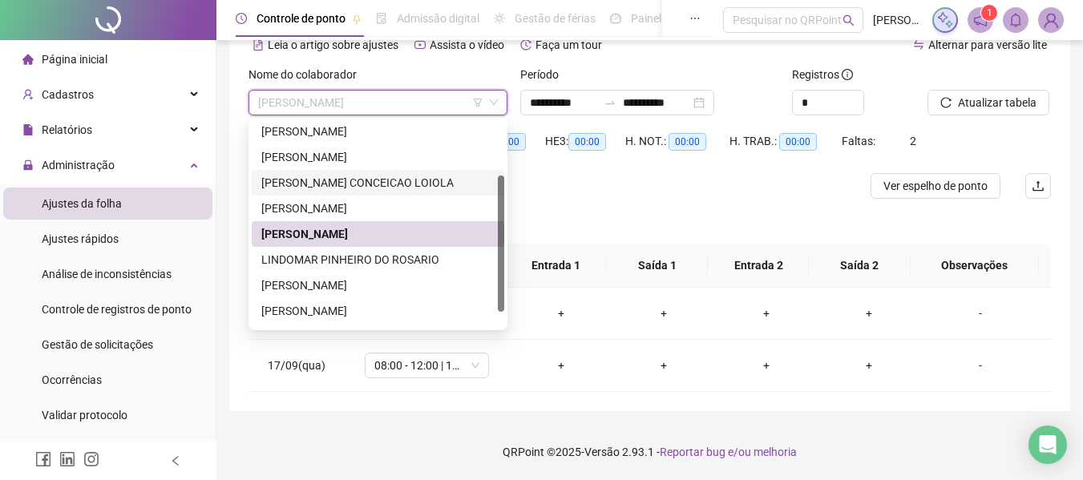
scroll to position [103, 0]
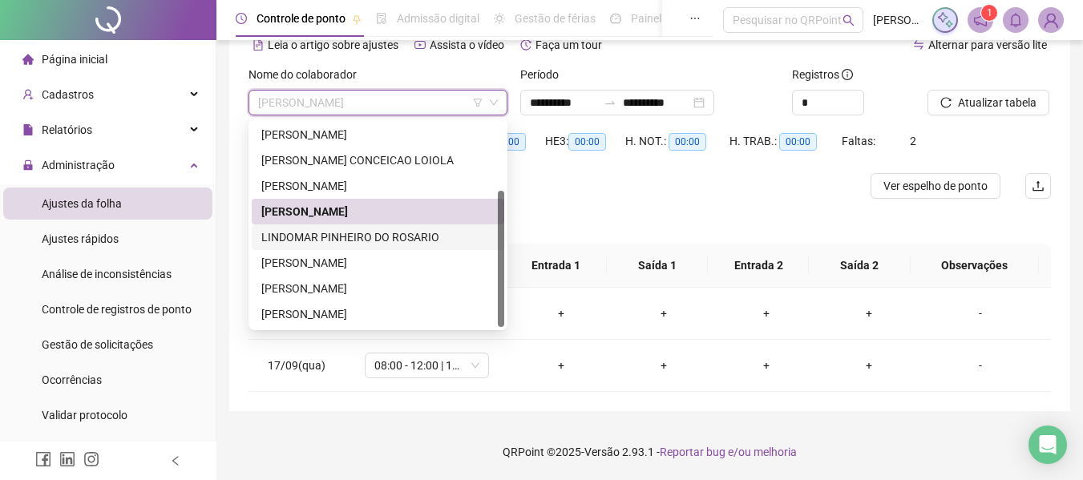
click at [369, 236] on div "LINDOMAR PINHEIRO DO ROSARIO" at bounding box center [377, 237] width 233 height 18
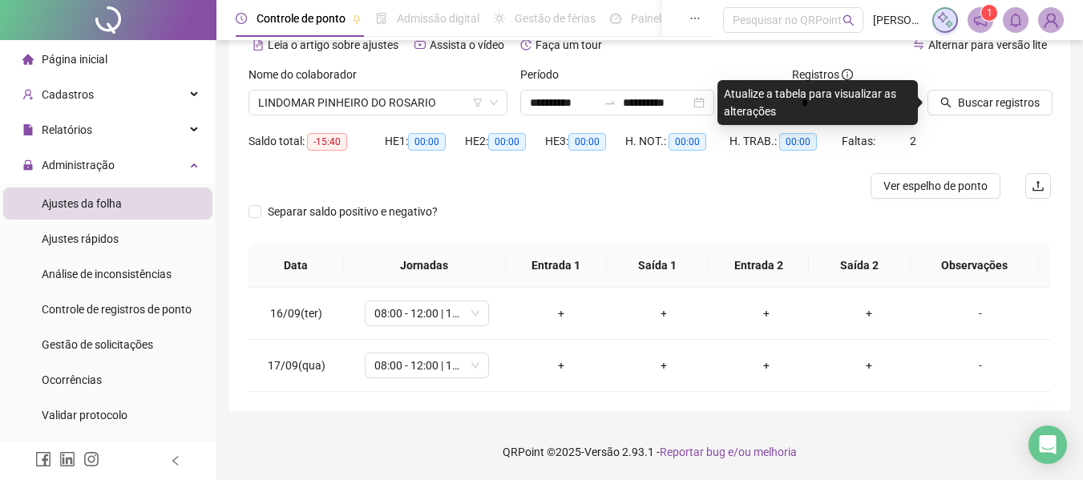
click at [980, 87] on div at bounding box center [968, 78] width 83 height 24
click at [971, 99] on span "Buscar registros" at bounding box center [999, 103] width 82 height 18
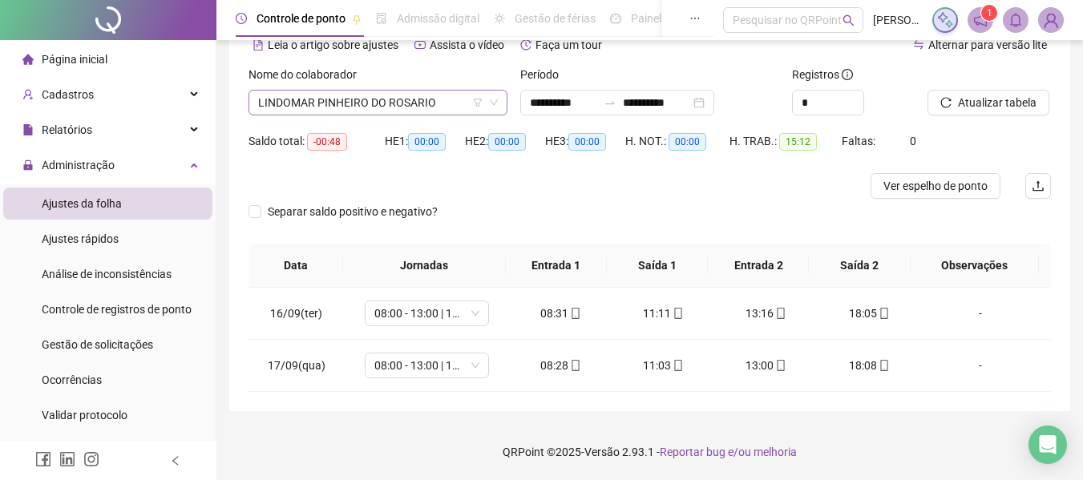
click at [294, 101] on span "LINDOMAR PINHEIRO DO ROSARIO" at bounding box center [378, 103] width 240 height 24
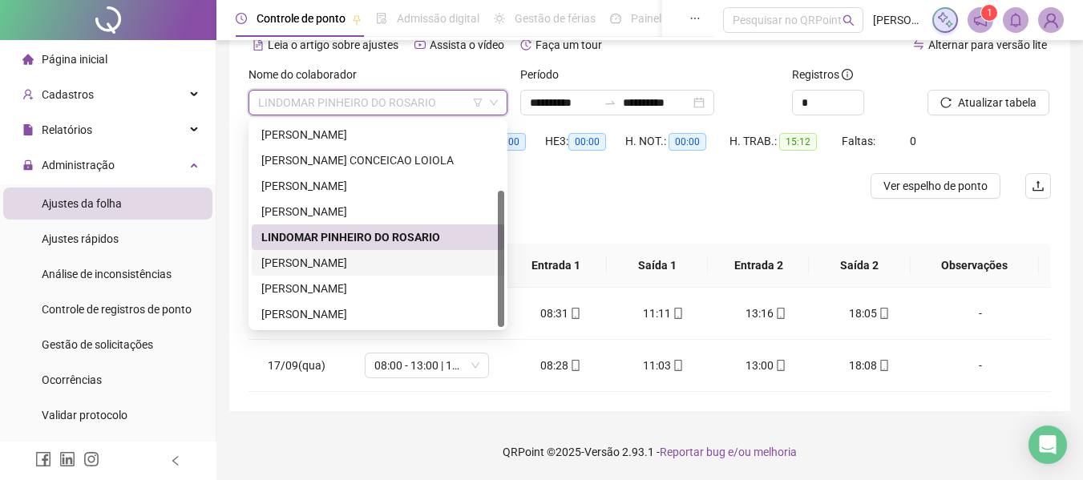
click at [348, 260] on div "[PERSON_NAME]" at bounding box center [377, 263] width 233 height 18
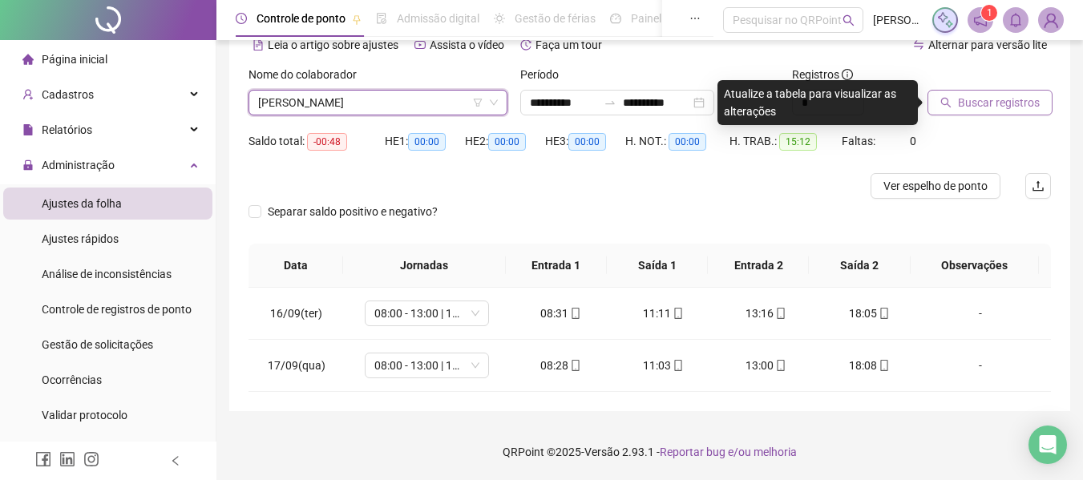
click at [1021, 96] on span "Buscar registros" at bounding box center [999, 103] width 82 height 18
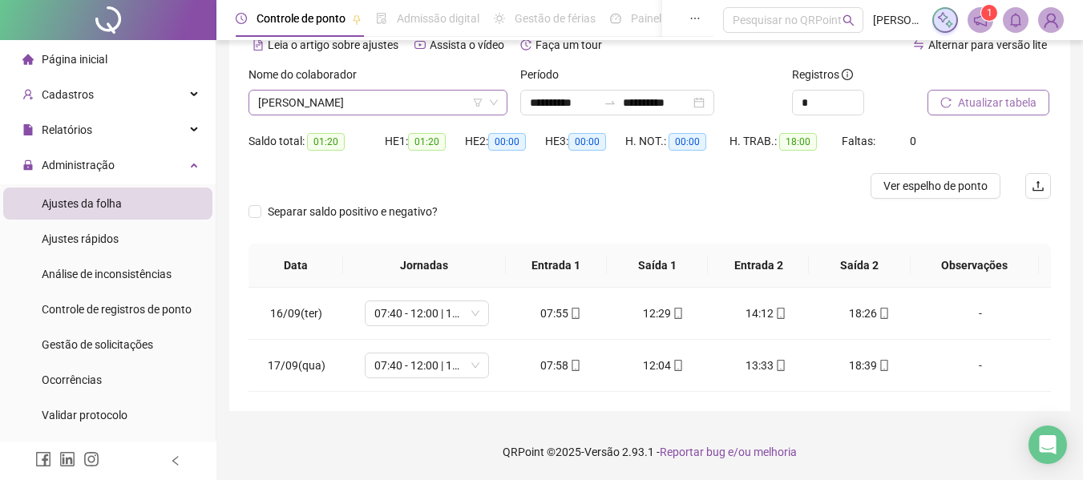
click at [386, 93] on span "[PERSON_NAME]" at bounding box center [378, 103] width 240 height 24
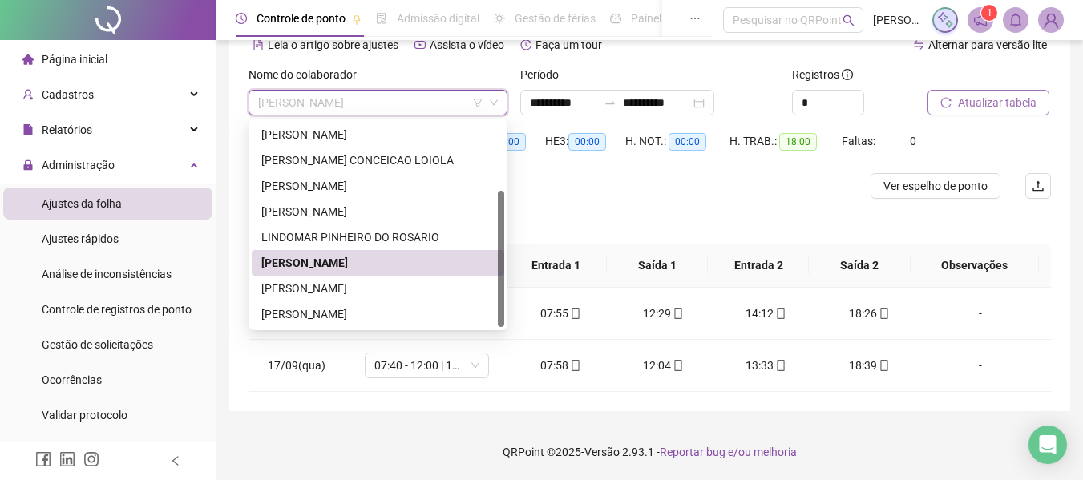
click at [386, 96] on span "[PERSON_NAME]" at bounding box center [378, 103] width 240 height 24
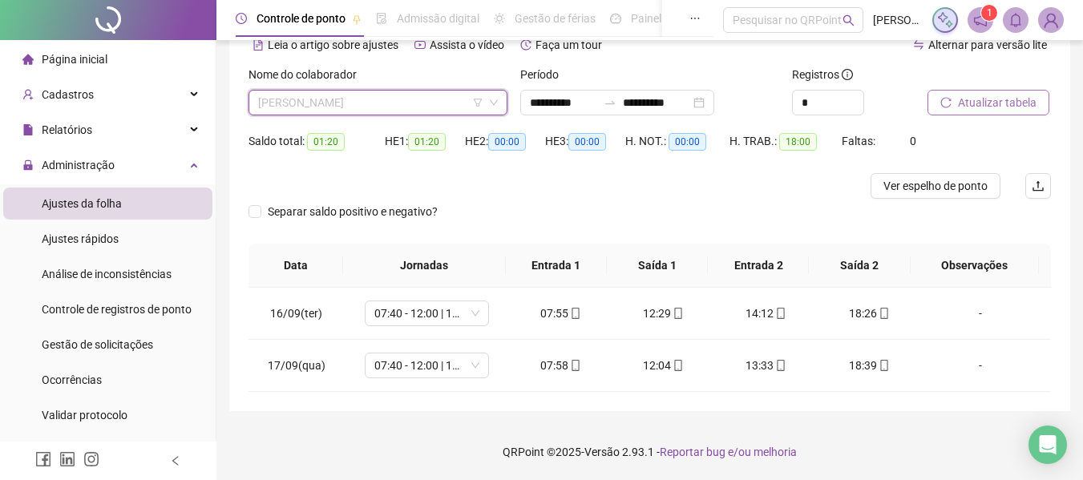
click at [377, 101] on span "[PERSON_NAME]" at bounding box center [378, 103] width 240 height 24
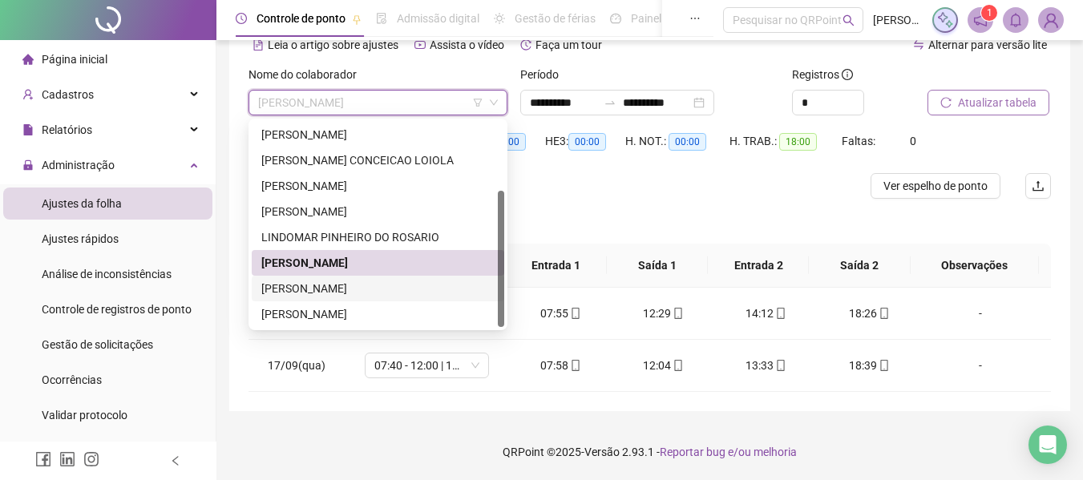
click at [371, 287] on div "[PERSON_NAME]" at bounding box center [377, 289] width 233 height 18
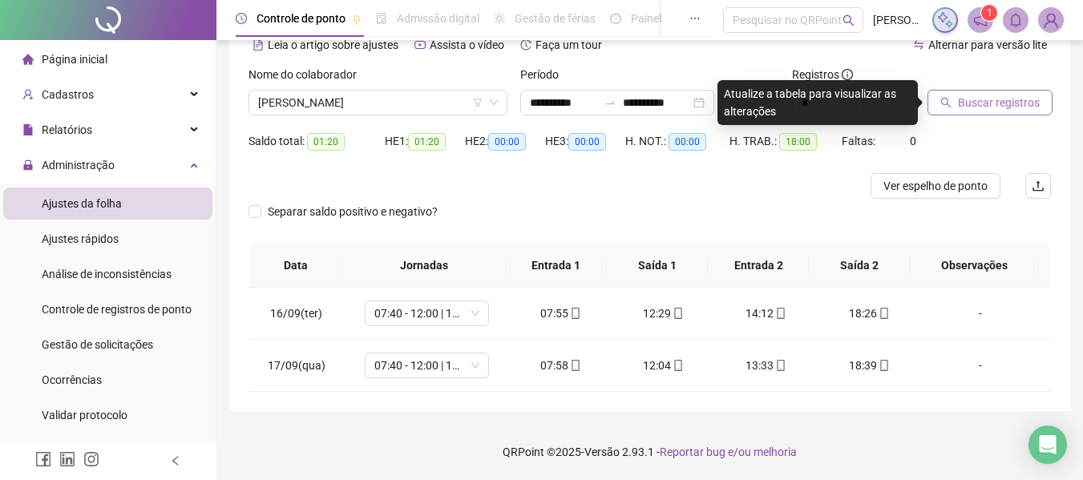
click at [955, 99] on button "Buscar registros" at bounding box center [989, 103] width 125 height 26
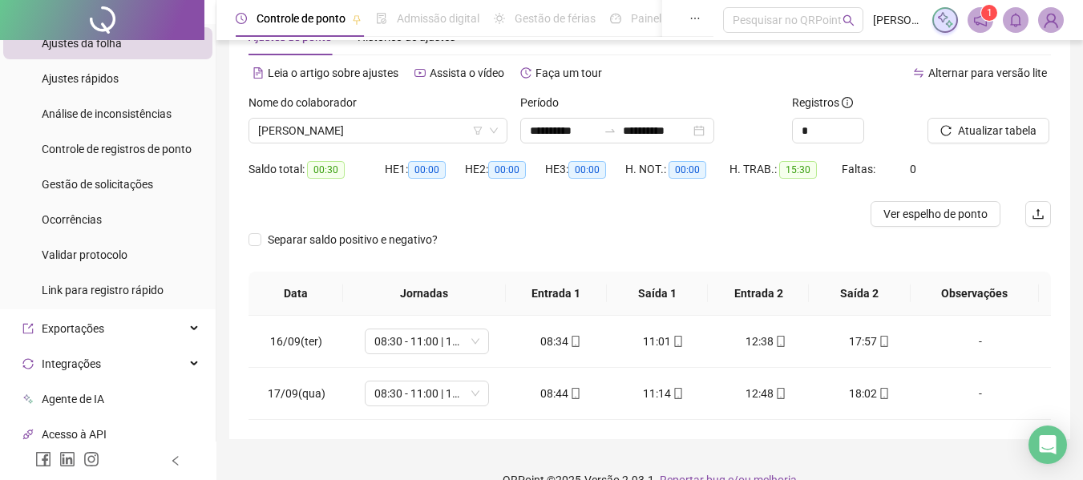
scroll to position [82, 0]
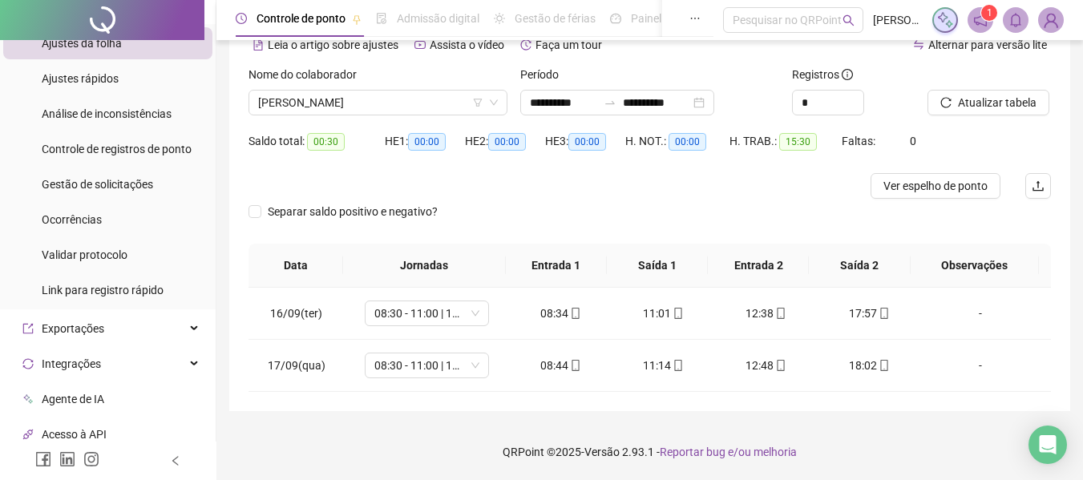
click at [431, 88] on div "Nome do colaborador" at bounding box center [377, 78] width 259 height 24
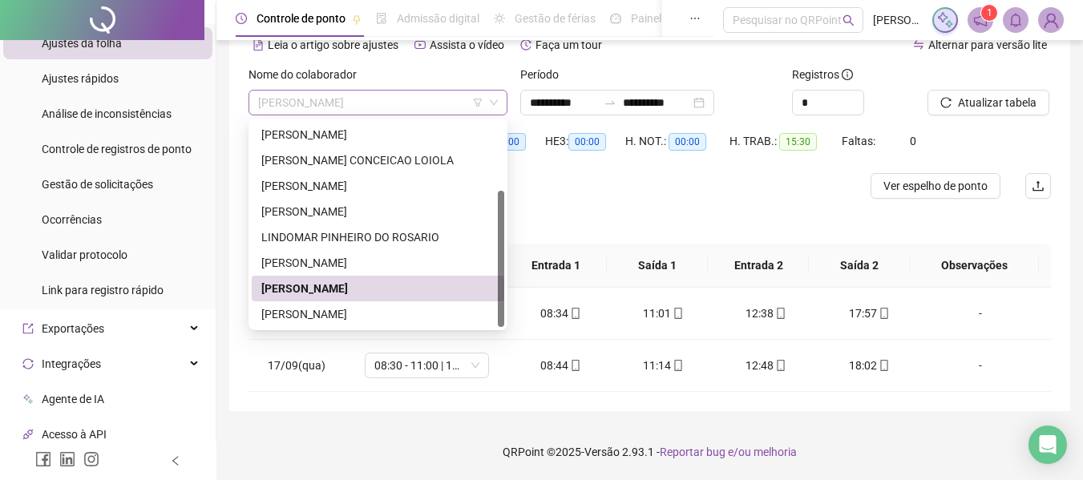
click at [432, 107] on span "[PERSON_NAME]" at bounding box center [378, 103] width 240 height 24
click at [432, 305] on div "[PERSON_NAME]" at bounding box center [378, 314] width 252 height 26
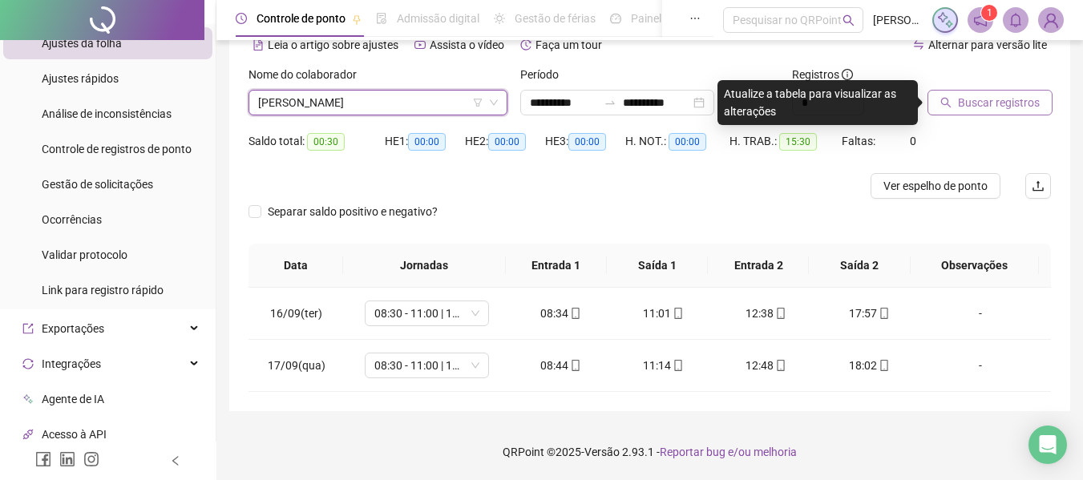
click at [996, 108] on span "Buscar registros" at bounding box center [999, 103] width 82 height 18
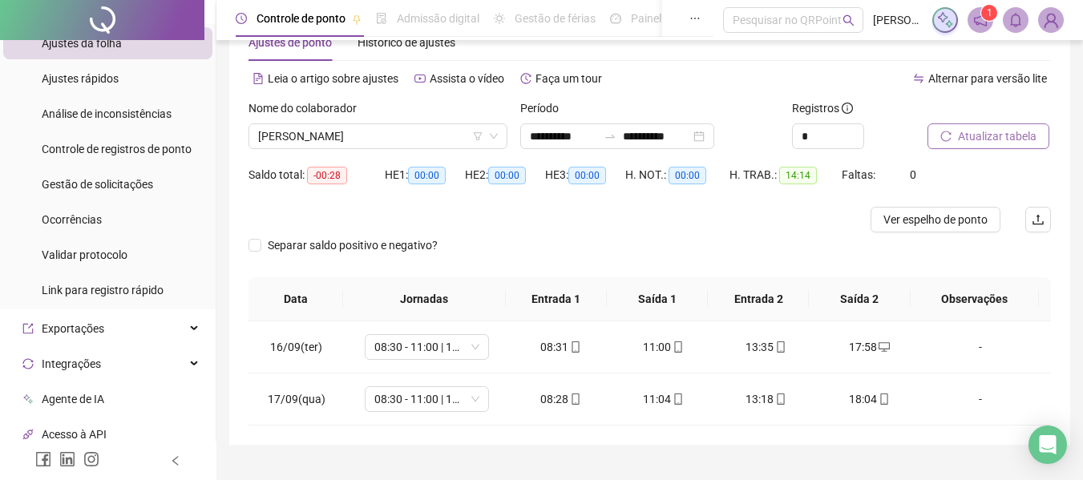
scroll to position [0, 0]
